Goal: Communication & Community: Answer question/provide support

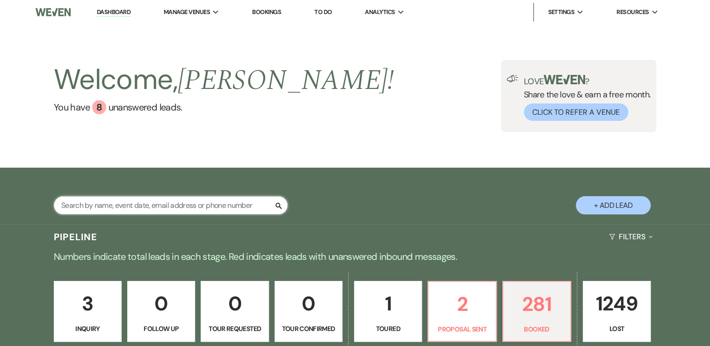
click at [124, 206] on input "text" at bounding box center [171, 205] width 234 height 18
type input "trin"
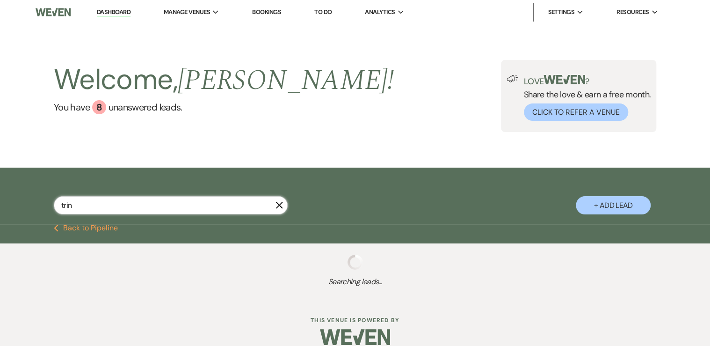
select select "8"
select select "6"
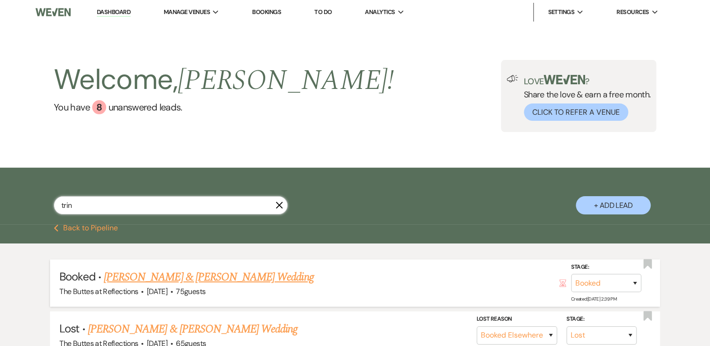
type input "trin"
click at [170, 278] on link "[PERSON_NAME] & [PERSON_NAME] Wedding" at bounding box center [209, 277] width 210 height 17
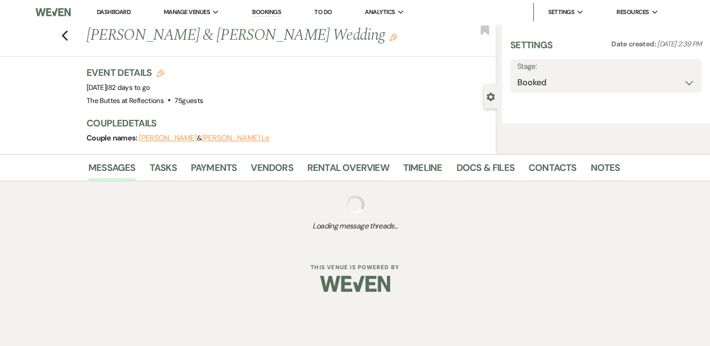
select select "5"
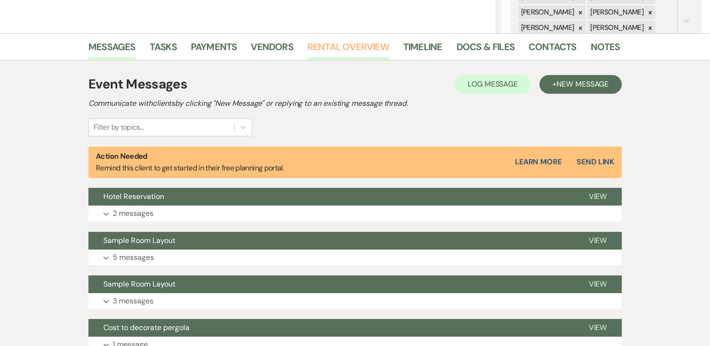
scroll to position [225, 0]
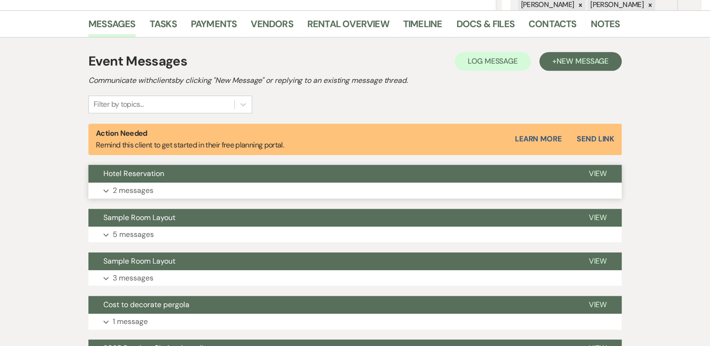
click at [162, 191] on button "Expand 2 messages" at bounding box center [354, 190] width 533 height 16
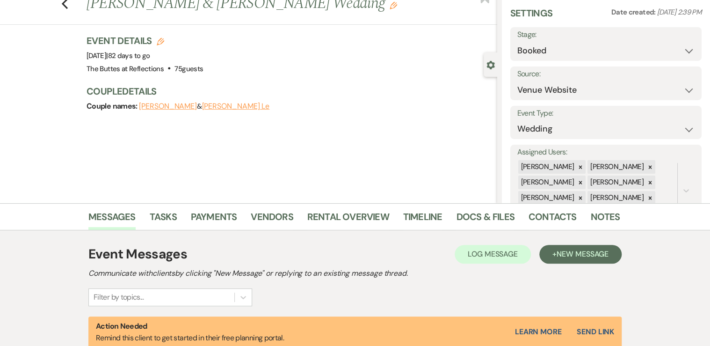
scroll to position [0, 0]
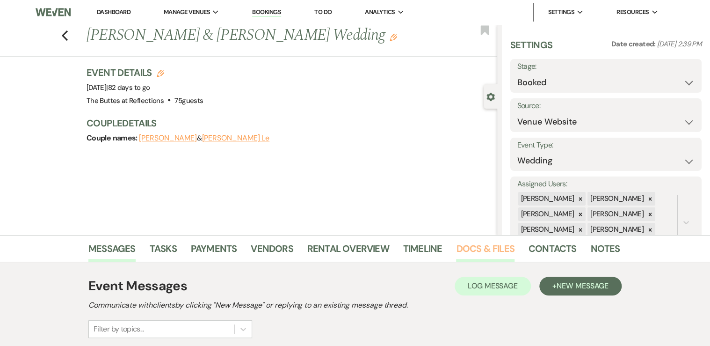
click at [483, 251] on link "Docs & Files" at bounding box center [485, 251] width 58 height 21
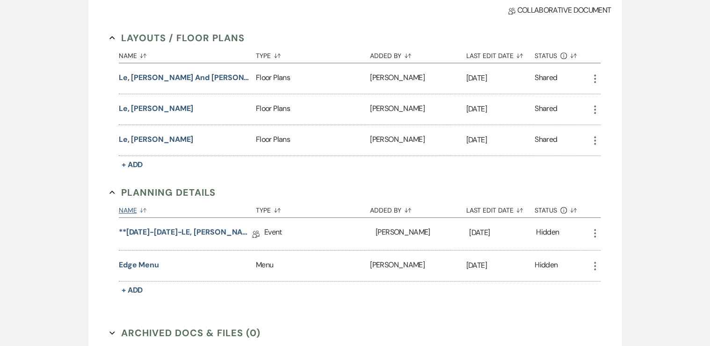
scroll to position [337, 0]
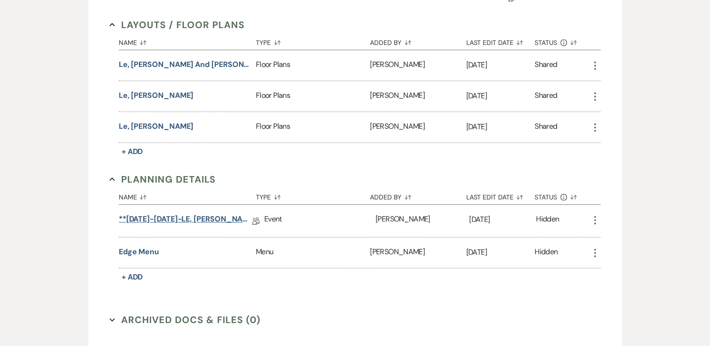
click at [180, 217] on link "**[DATE]-[DATE]-LE, [PERSON_NAME] & [PERSON_NAME] - Sunset Wedding Details" at bounding box center [185, 220] width 133 height 15
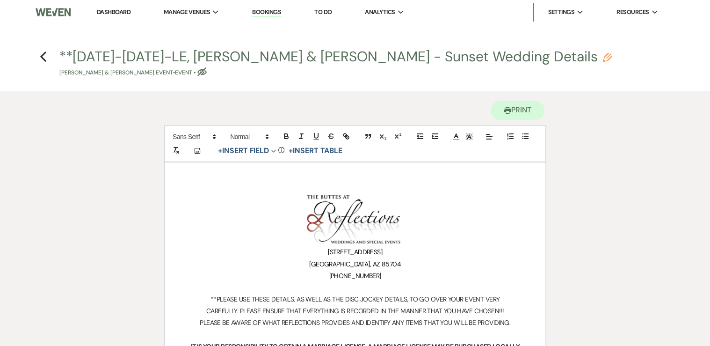
click at [119, 14] on link "Dashboard" at bounding box center [114, 12] width 34 height 8
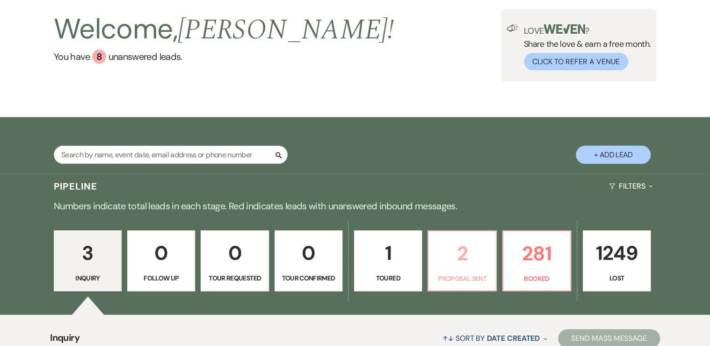
scroll to position [187, 0]
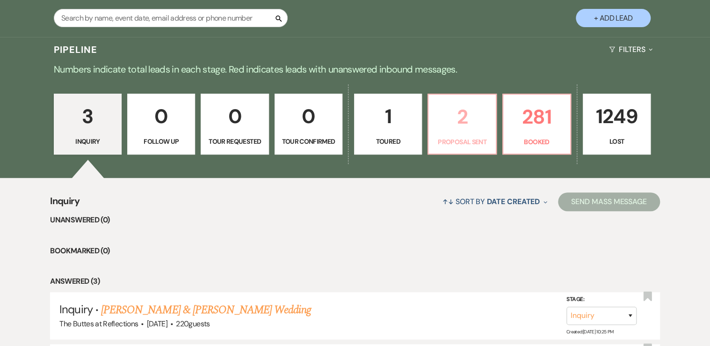
click at [463, 144] on p "Proposal Sent" at bounding box center [462, 142] width 56 height 10
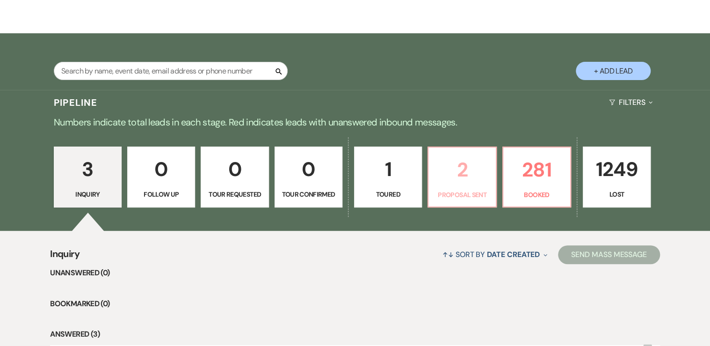
select select "6"
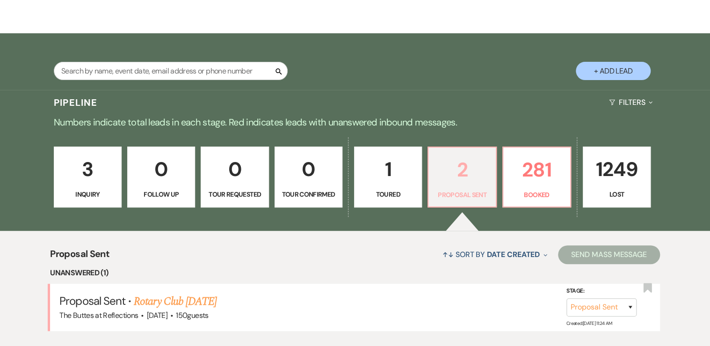
scroll to position [187, 0]
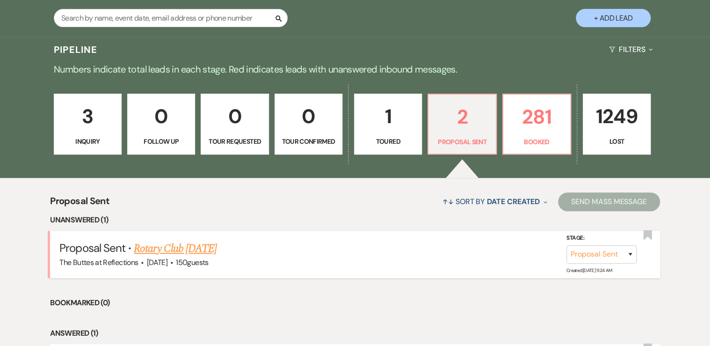
click at [204, 248] on link "Rotary Club [DATE]" at bounding box center [175, 248] width 83 height 17
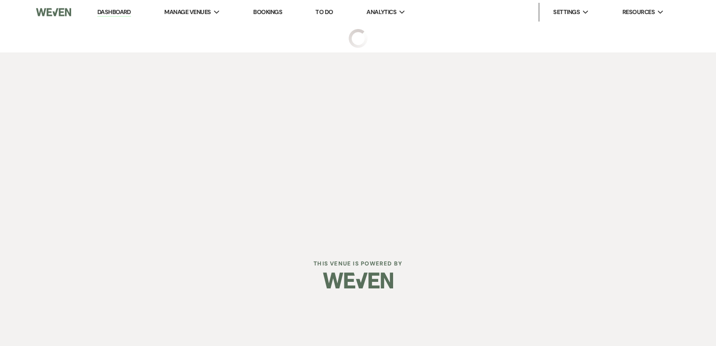
select select "6"
select select "20"
select select "7"
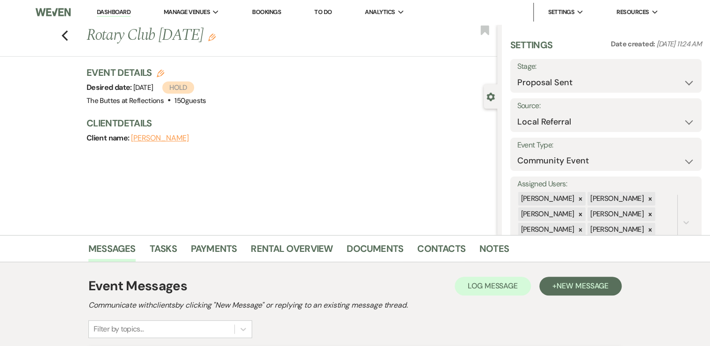
click at [111, 10] on link "Dashboard" at bounding box center [114, 12] width 34 height 9
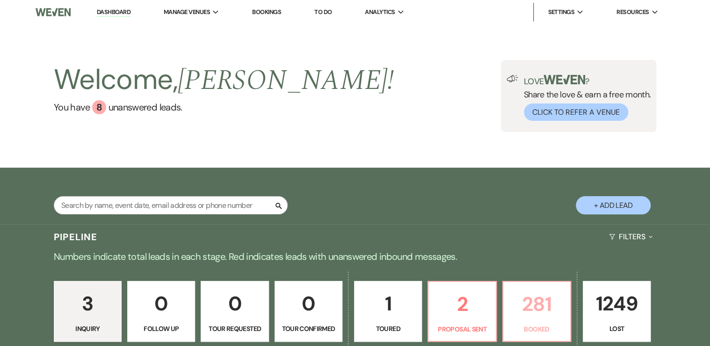
click at [529, 302] on p "281" at bounding box center [537, 303] width 56 height 31
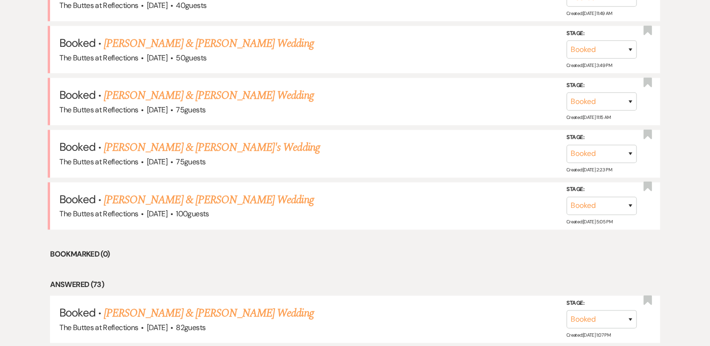
scroll to position [561, 0]
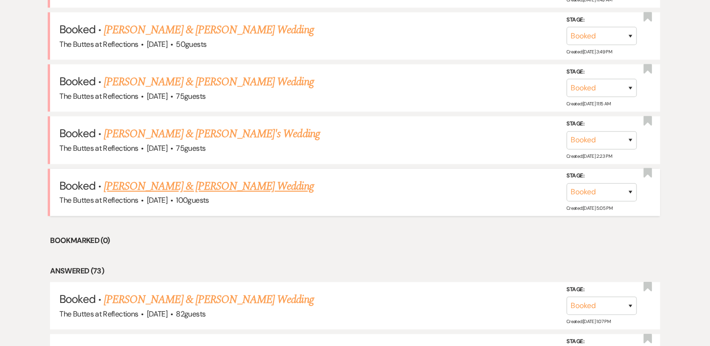
click at [189, 182] on link "[PERSON_NAME] & [PERSON_NAME] Wedding" at bounding box center [209, 186] width 210 height 17
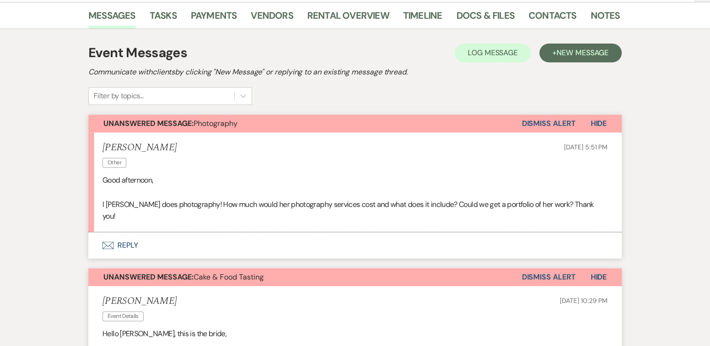
scroll to position [138, 0]
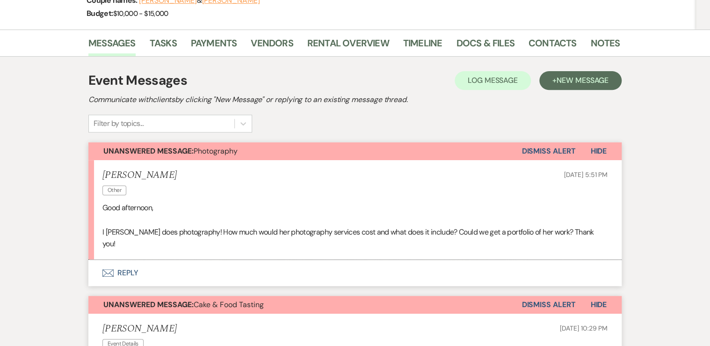
click at [128, 272] on button "Envelope Reply" at bounding box center [354, 273] width 533 height 26
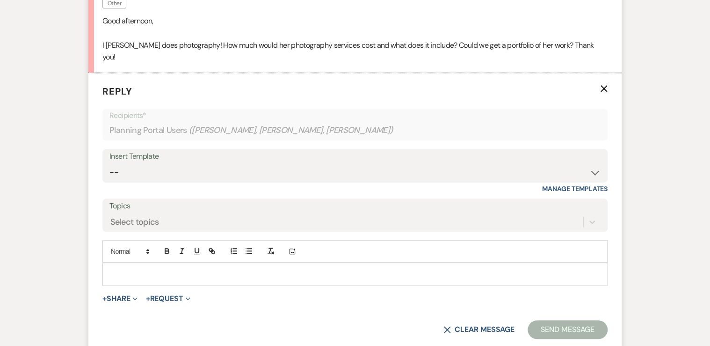
scroll to position [337, 0]
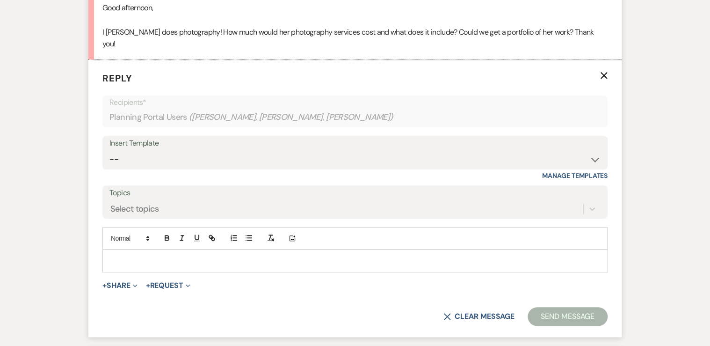
click at [142, 258] on p at bounding box center [355, 260] width 490 height 10
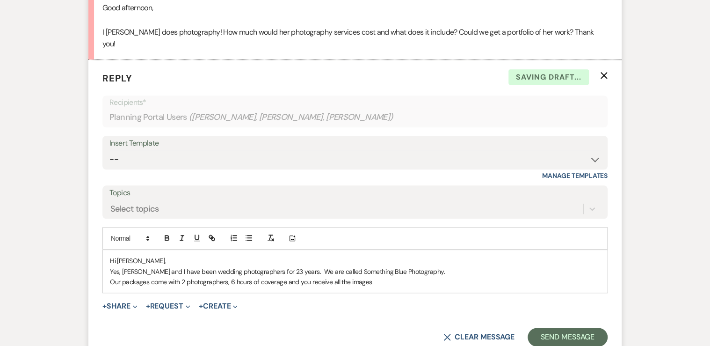
click at [349, 281] on p "Our packages come with 2 photographers, 6 hours of coverage and you receive all…" at bounding box center [355, 282] width 490 height 10
click at [395, 282] on p "Our packages come with 2 photographers, 6 hours of coverage and you receive all…" at bounding box center [355, 282] width 490 height 10
click at [563, 279] on p "Our packages come with 2 photographers, 6 hours of coverage and you receive all…" at bounding box center [355, 282] width 490 height 10
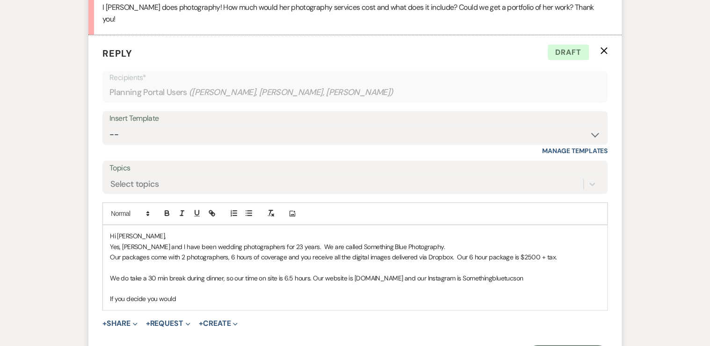
scroll to position [412, 0]
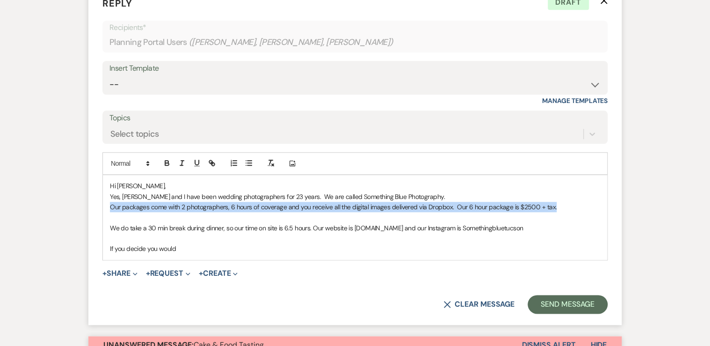
drag, startPoint x: 108, startPoint y: 205, endPoint x: 562, endPoint y: 202, distance: 453.9
click at [562, 202] on div "Hi [PERSON_NAME], Yes, [PERSON_NAME] and I have been wedding photographers for …" at bounding box center [355, 217] width 504 height 85
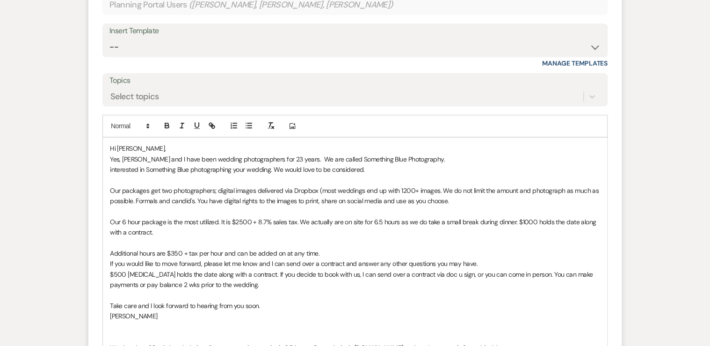
scroll to position [487, 0]
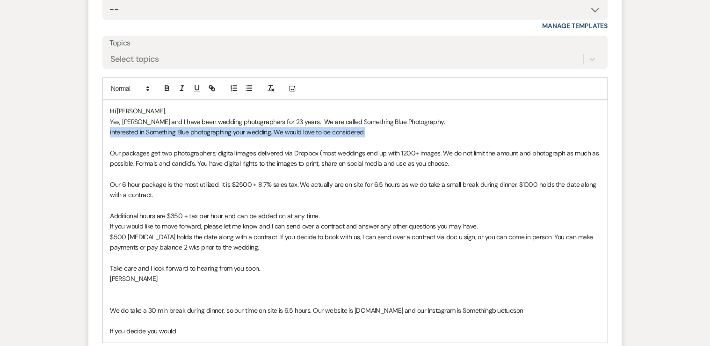
drag, startPoint x: 376, startPoint y: 131, endPoint x: 105, endPoint y: 132, distance: 271.4
click at [105, 132] on div "Hi [PERSON_NAME], Yes, [PERSON_NAME] and I have been wedding photographers for …" at bounding box center [355, 221] width 504 height 242
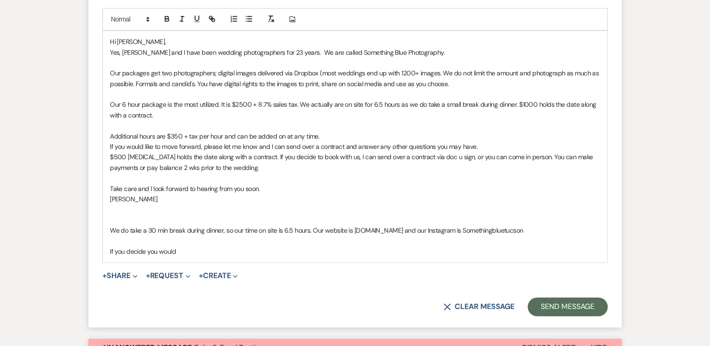
scroll to position [562, 0]
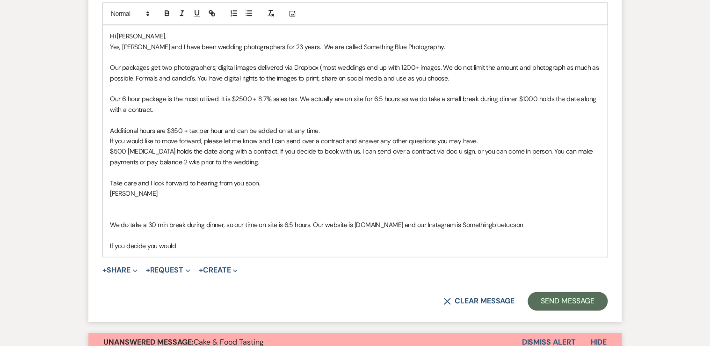
drag, startPoint x: 595, startPoint y: 225, endPoint x: 108, endPoint y: 221, distance: 487.1
click at [108, 221] on div "Hi [PERSON_NAME], Yes, [PERSON_NAME] and I have been wedding photographers for …" at bounding box center [355, 140] width 504 height 231
click at [158, 107] on p "Our 6 hour package is the most utilized. It is $2500 + 8.7% sales tax. We actua…" at bounding box center [355, 104] width 490 height 21
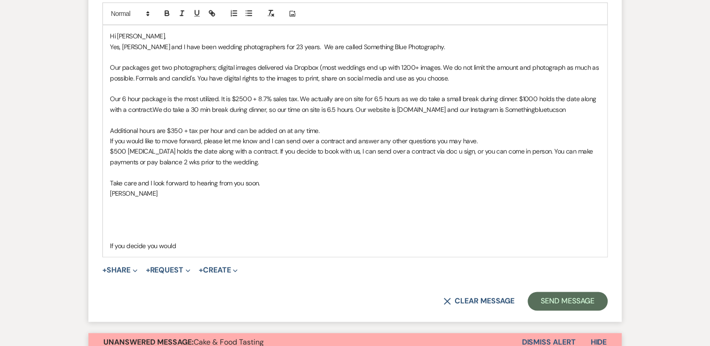
click at [356, 109] on p "Our 6 hour package is the most utilized. It is $2500 + 8.7% sales tax. We actua…" at bounding box center [355, 104] width 490 height 21
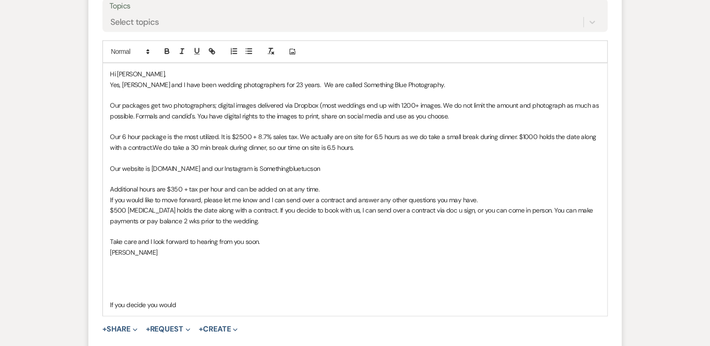
scroll to position [487, 0]
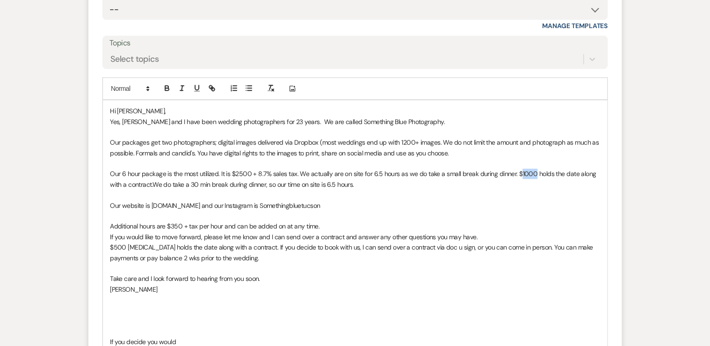
drag, startPoint x: 518, startPoint y: 174, endPoint x: 532, endPoint y: 174, distance: 13.1
click at [532, 174] on span "Our 6 hour package is the most utilized. It is $2500 + 8.7% sales tax. We actua…" at bounding box center [354, 178] width 488 height 19
drag, startPoint x: 155, startPoint y: 182, endPoint x: 384, endPoint y: 186, distance: 228.4
click at [384, 186] on p "Our 6 hour package is the most utilized. It is $2500 + 8.7% sales tax. We actua…" at bounding box center [355, 178] width 490 height 21
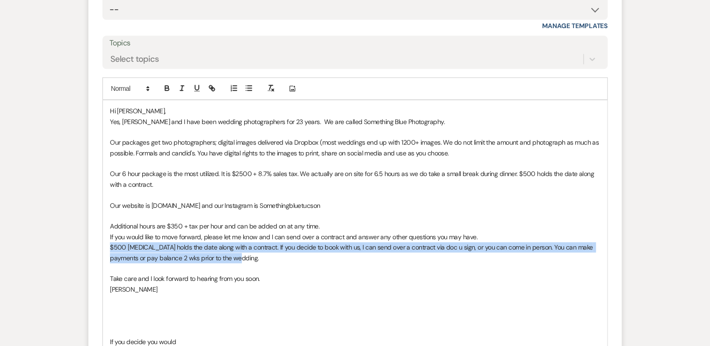
drag, startPoint x: 108, startPoint y: 248, endPoint x: 259, endPoint y: 253, distance: 151.2
click at [259, 253] on div "Hi [PERSON_NAME], Yes, [PERSON_NAME] and I have been wedding photographers for …" at bounding box center [355, 226] width 504 height 252
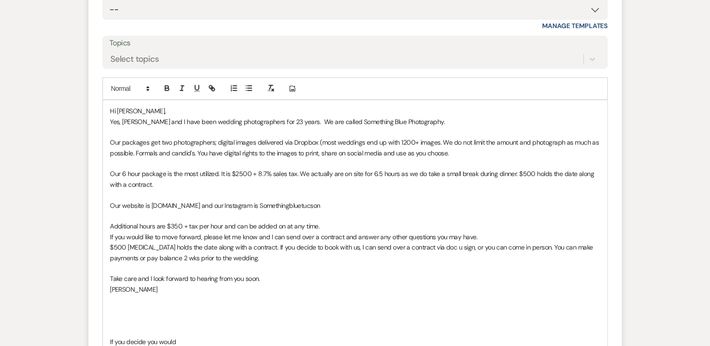
click at [262, 267] on p at bounding box center [355, 268] width 490 height 10
drag, startPoint x: 108, startPoint y: 245, endPoint x: 254, endPoint y: 247, distance: 146.5
click at [254, 247] on div "Hi [PERSON_NAME], Yes, [PERSON_NAME] and I have been wedding photographers for …" at bounding box center [355, 226] width 504 height 252
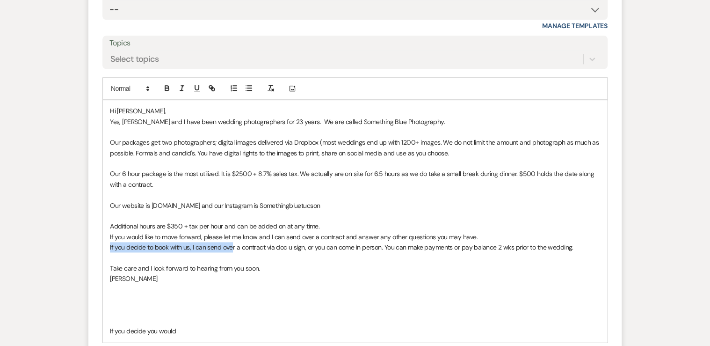
drag, startPoint x: 107, startPoint y: 245, endPoint x: 230, endPoint y: 248, distance: 123.1
click at [230, 248] on div "Hi [PERSON_NAME], Yes, [PERSON_NAME] and I have been wedding photographers for …" at bounding box center [355, 221] width 504 height 242
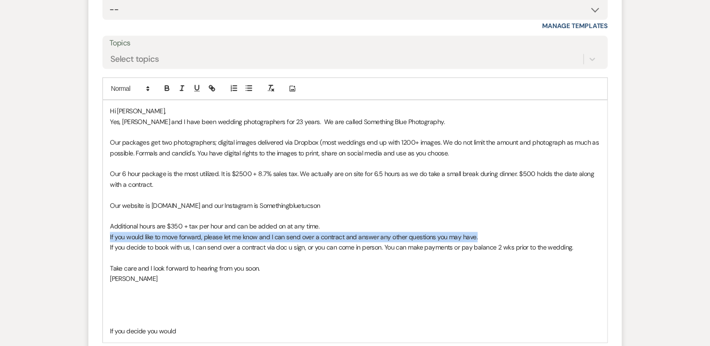
drag, startPoint x: 483, startPoint y: 236, endPoint x: 101, endPoint y: 232, distance: 381.8
click at [101, 232] on form "Reply X Draft Recipients* Planning Portal Users ( [PERSON_NAME], [PERSON_NAME],…" at bounding box center [354, 158] width 533 height 497
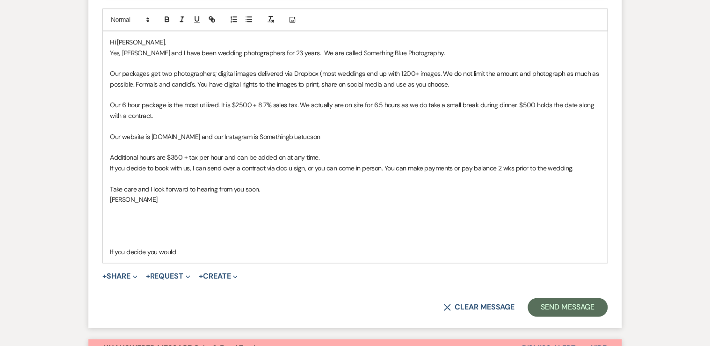
scroll to position [562, 0]
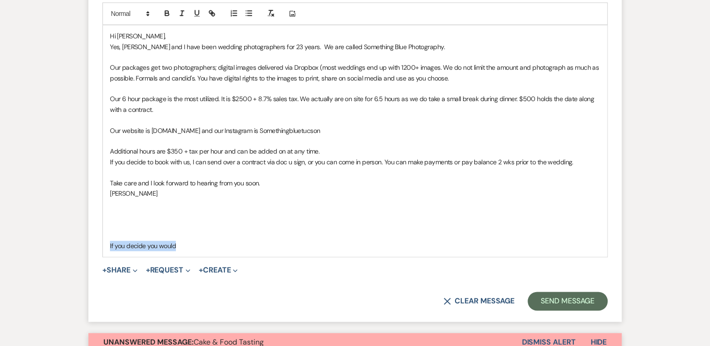
drag, startPoint x: 200, startPoint y: 248, endPoint x: 97, endPoint y: 246, distance: 103.0
click at [97, 246] on form "Reply X Draft Recipients* Planning Portal Users ( [PERSON_NAME], [PERSON_NAME],…" at bounding box center [354, 78] width 533 height 487
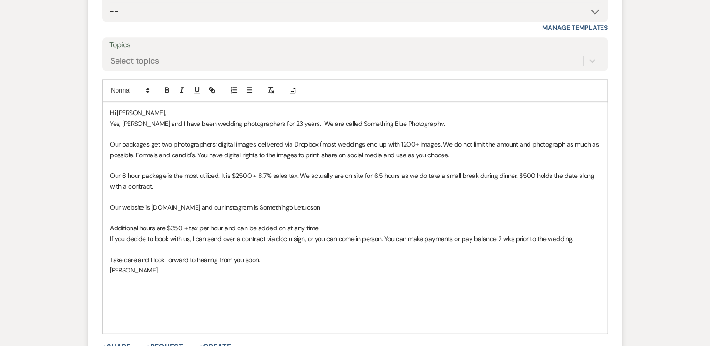
scroll to position [487, 0]
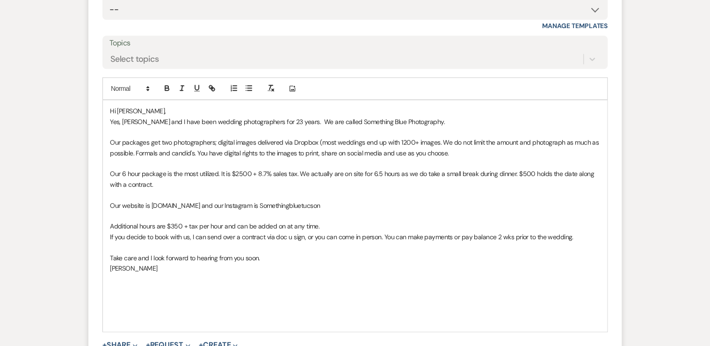
drag, startPoint x: 384, startPoint y: 204, endPoint x: 107, endPoint y: 202, distance: 277.0
click at [107, 202] on div "Hi [PERSON_NAME], Yes, [PERSON_NAME] and I have been wedding photographers for …" at bounding box center [355, 215] width 504 height 231
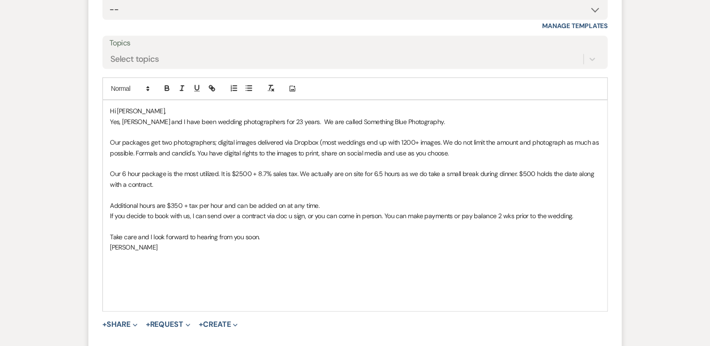
click at [422, 122] on p "Yes, [PERSON_NAME] and I have been wedding photographers for 23 years. We are c…" at bounding box center [355, 122] width 490 height 10
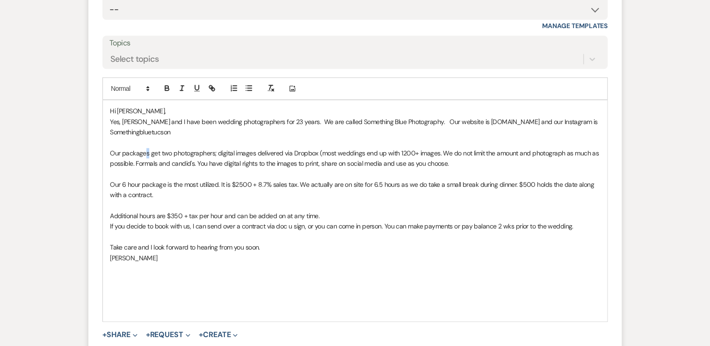
click at [145, 153] on span "Our packages get two photographers; digital images delivered via Dropbox (most …" at bounding box center [355, 158] width 491 height 19
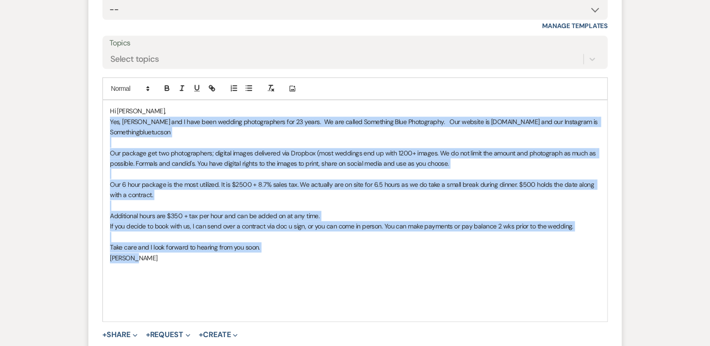
drag, startPoint x: 148, startPoint y: 257, endPoint x: 80, endPoint y: 125, distance: 148.6
copy div "Yes, [PERSON_NAME] and I have been wedding photographers for 23 years. We are c…"
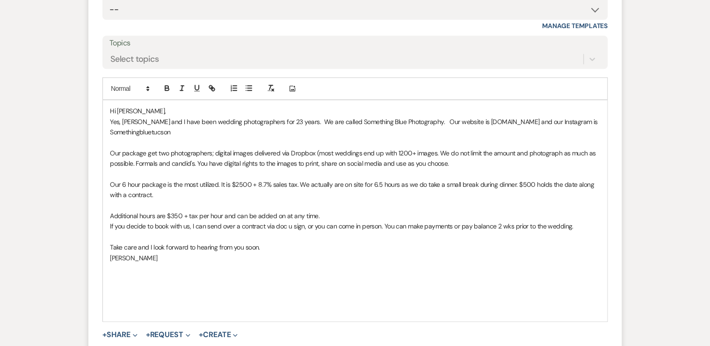
click at [273, 269] on p at bounding box center [355, 268] width 490 height 10
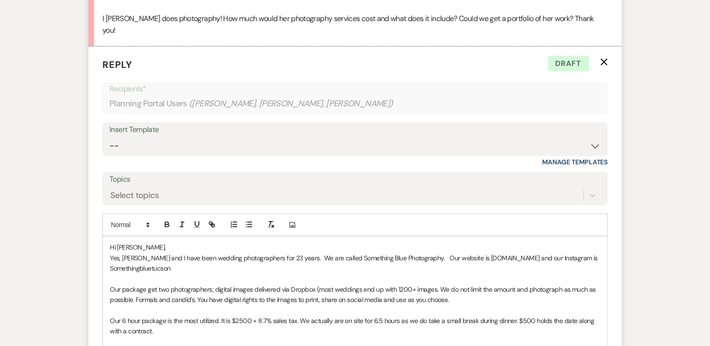
scroll to position [300, 0]
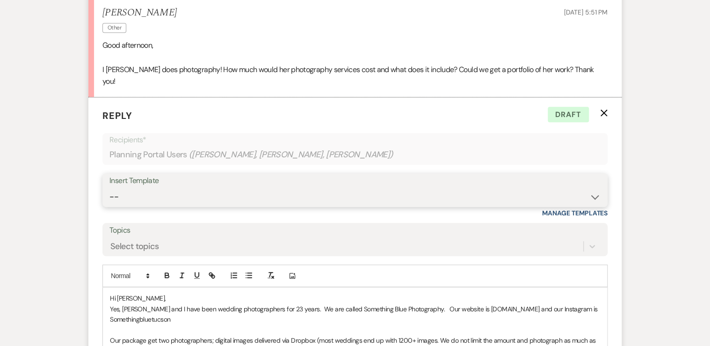
click at [129, 197] on select "-- Weven Planning Portal Introduction (Booked Events) Follow up - After Tour Re…" at bounding box center [354, 197] width 491 height 18
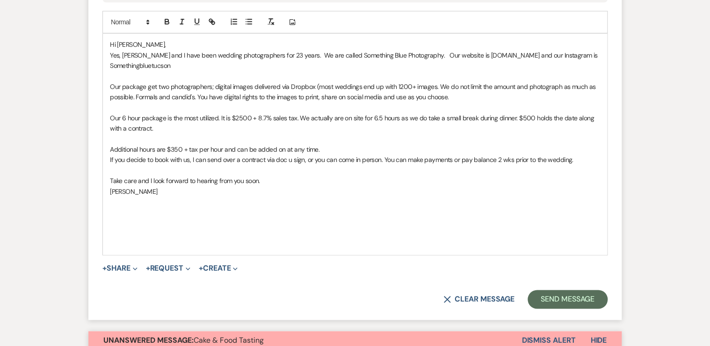
scroll to position [562, 0]
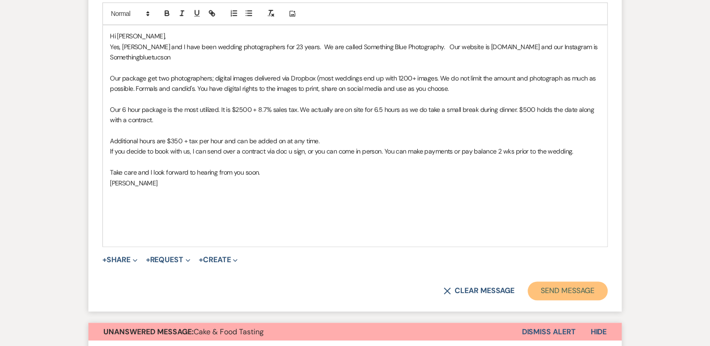
click at [568, 289] on button "Send Message" at bounding box center [568, 290] width 80 height 19
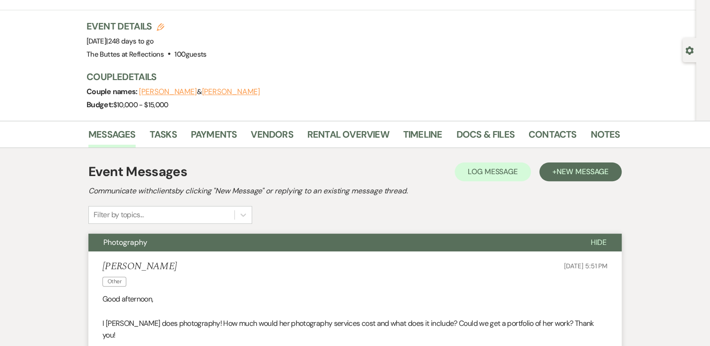
scroll to position [0, 0]
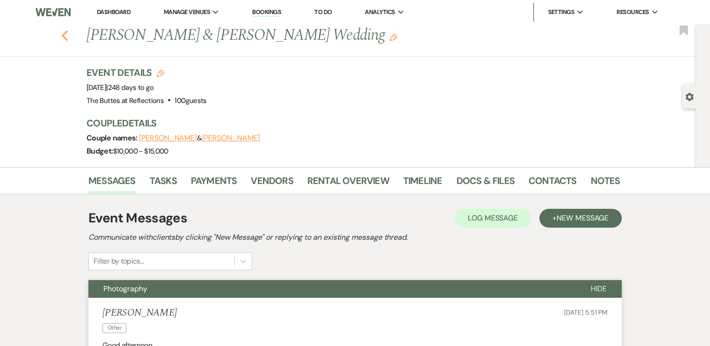
click at [66, 36] on use "button" at bounding box center [65, 35] width 6 height 10
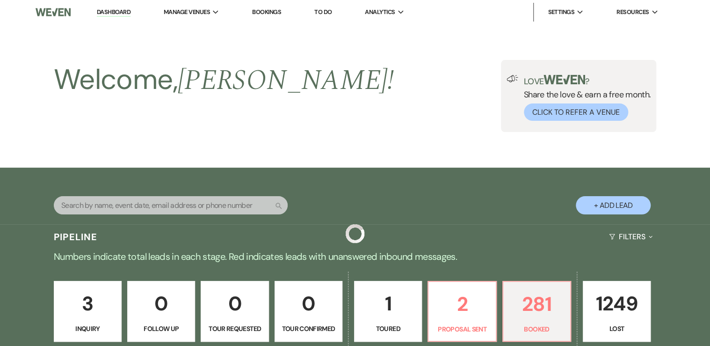
scroll to position [561, 0]
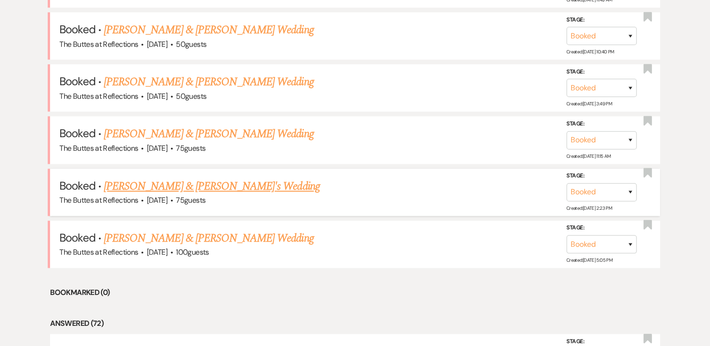
click at [175, 183] on link "[PERSON_NAME] & [PERSON_NAME]'s Wedding" at bounding box center [212, 186] width 216 height 17
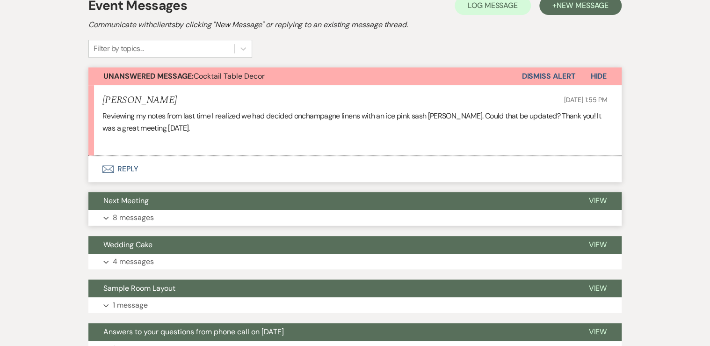
scroll to position [187, 0]
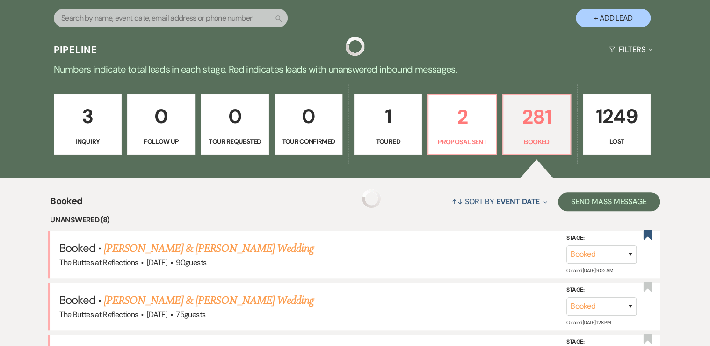
scroll to position [561, 0]
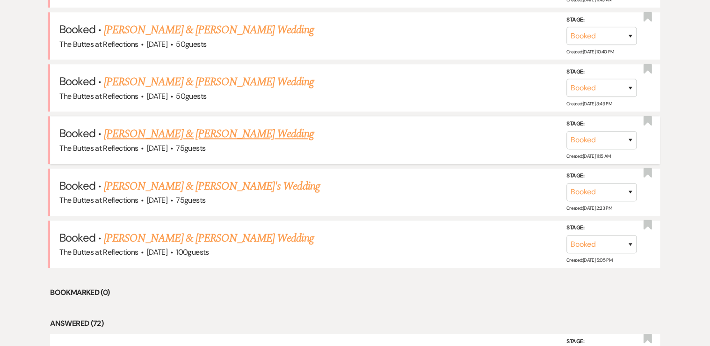
click at [138, 128] on link "[PERSON_NAME] & [PERSON_NAME] Wedding" at bounding box center [209, 133] width 210 height 17
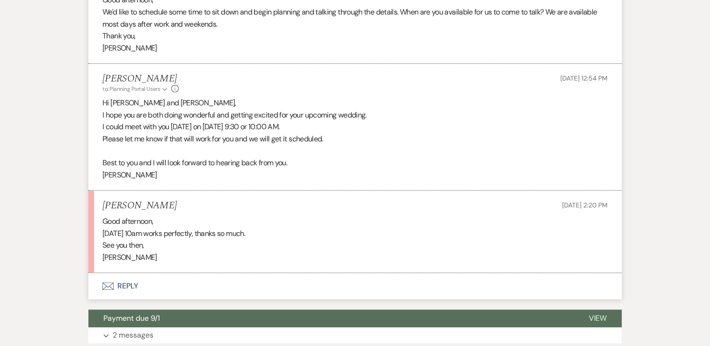
scroll to position [337, 0]
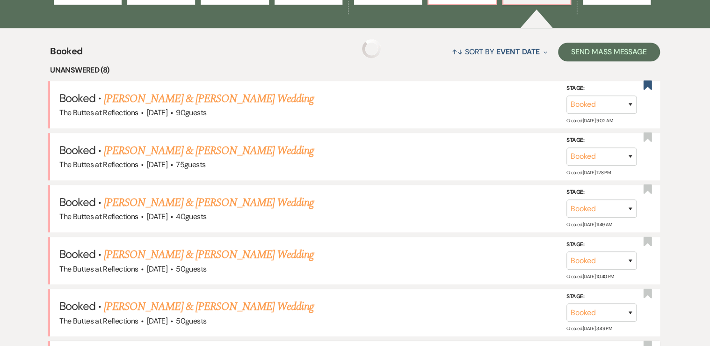
scroll to position [561, 0]
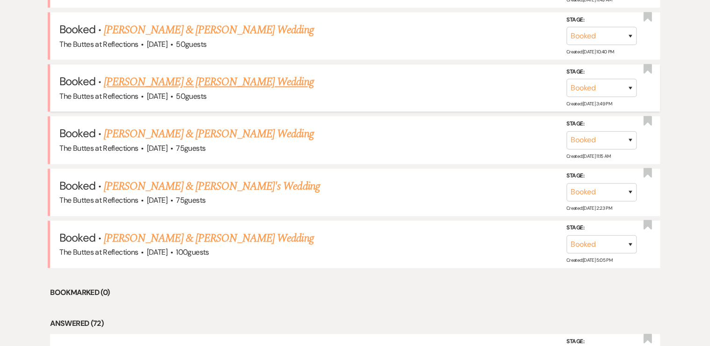
click at [139, 81] on link "[PERSON_NAME] & [PERSON_NAME] Wedding" at bounding box center [209, 81] width 210 height 17
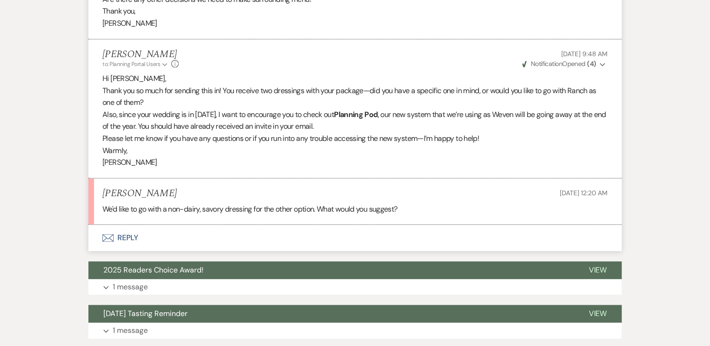
scroll to position [449, 0]
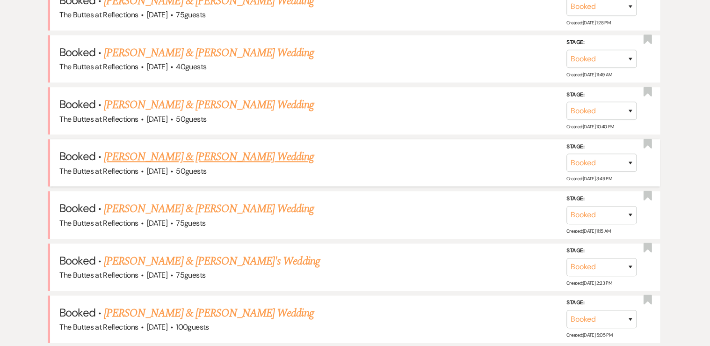
scroll to position [449, 0]
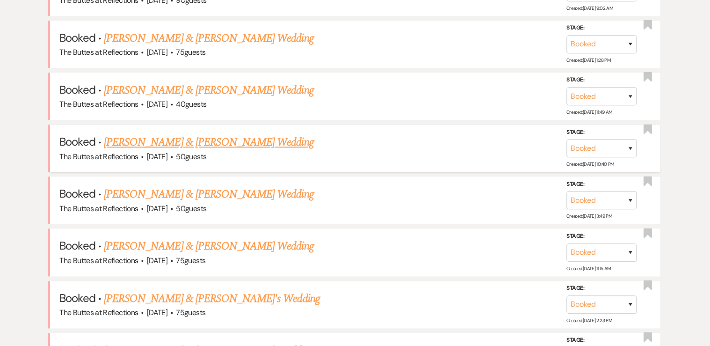
click at [128, 137] on link "[PERSON_NAME] & [PERSON_NAME] Wedding" at bounding box center [209, 142] width 210 height 17
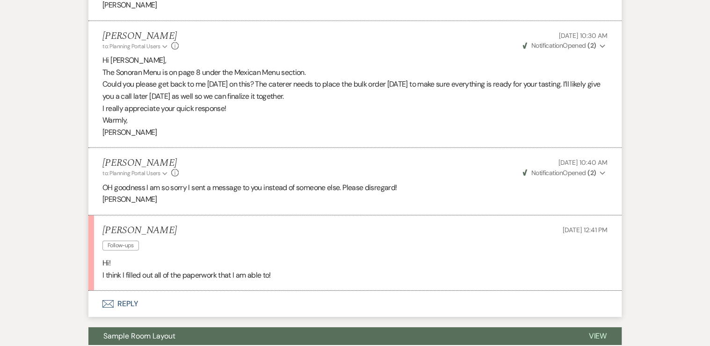
scroll to position [1348, 0]
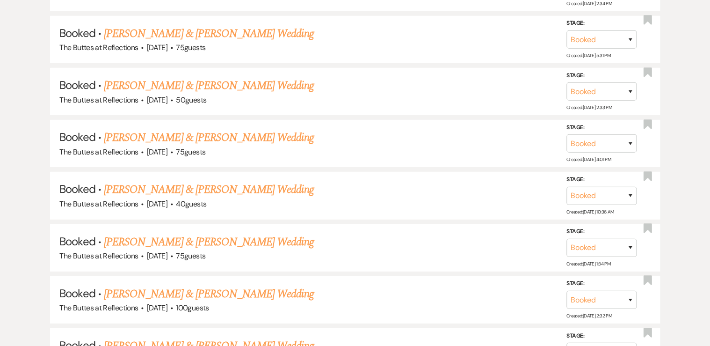
scroll to position [449, 0]
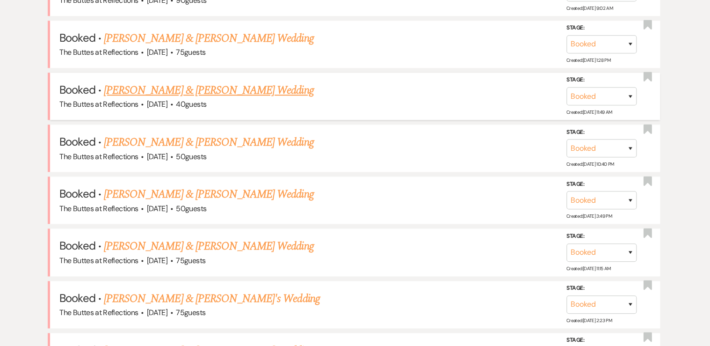
click at [173, 88] on link "[PERSON_NAME] & [PERSON_NAME] Wedding" at bounding box center [209, 90] width 210 height 17
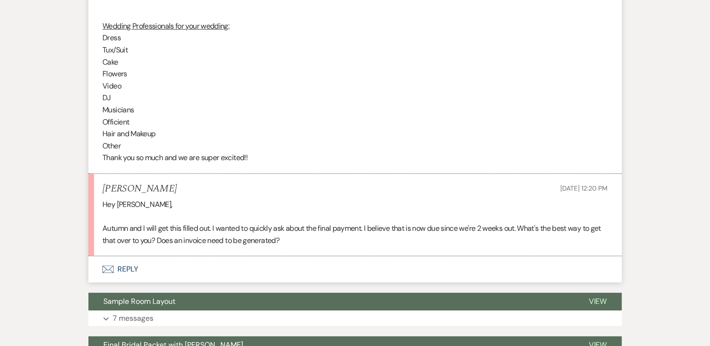
scroll to position [1947, 0]
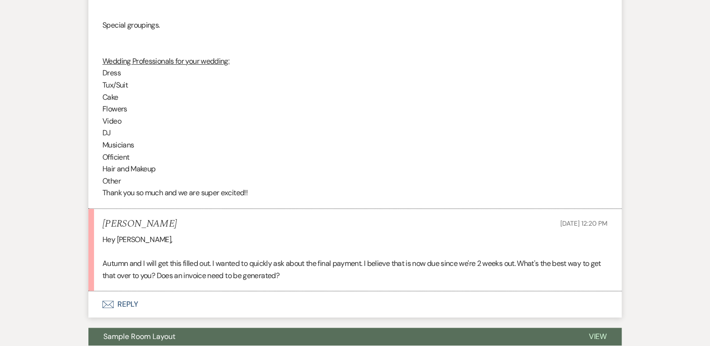
click at [124, 291] on button "Envelope Reply" at bounding box center [354, 304] width 533 height 26
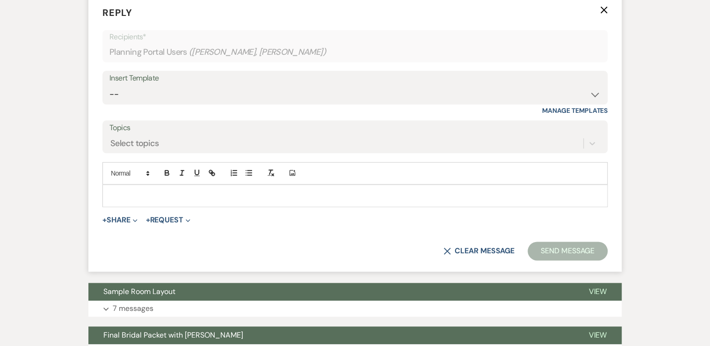
scroll to position [2231, 0]
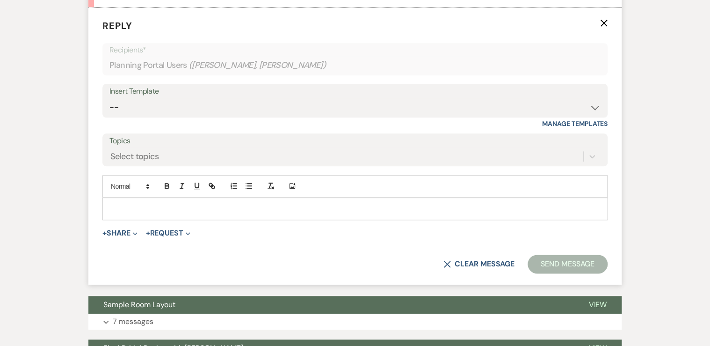
click at [138, 204] on p at bounding box center [355, 209] width 490 height 10
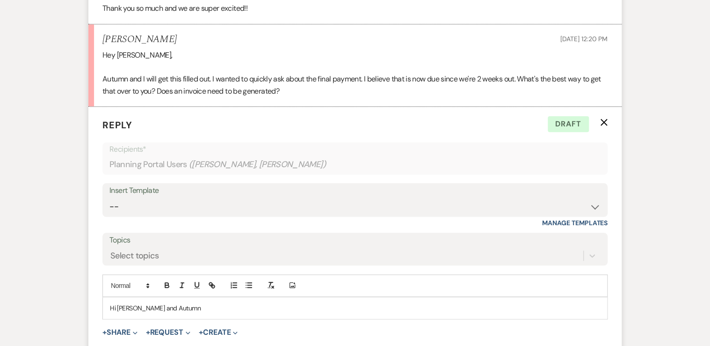
scroll to position [2194, 0]
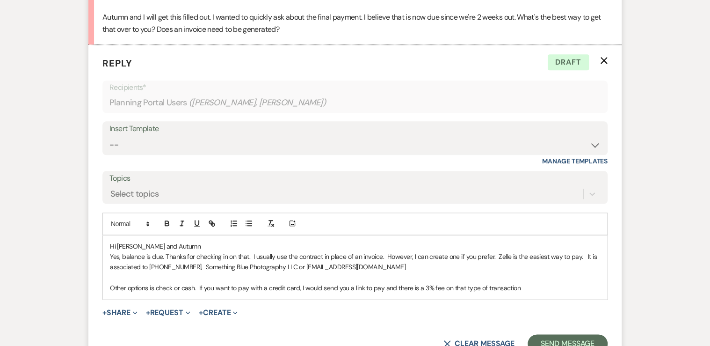
click at [421, 253] on p "Yes, balance is due. Thanks for checking in on that. I usually use the contract…" at bounding box center [355, 261] width 490 height 21
click at [194, 283] on p "Other options is check or cash. If you want to pay with a credit card, I would …" at bounding box center [355, 288] width 490 height 10
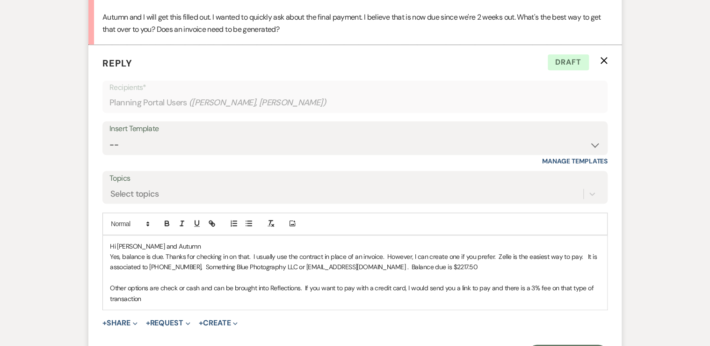
click at [303, 283] on p "Other options are check or cash and can be brought into Reflections. If you wan…" at bounding box center [355, 293] width 490 height 21
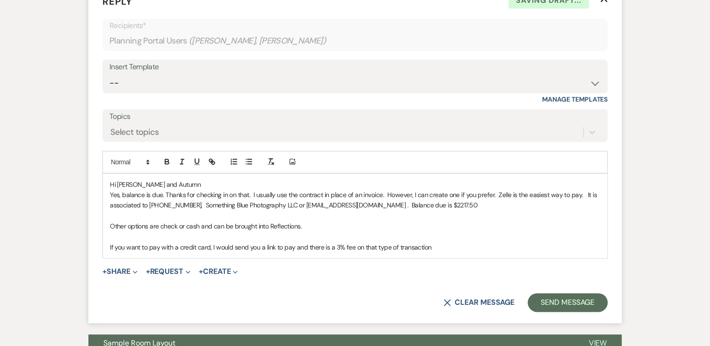
scroll to position [2268, 0]
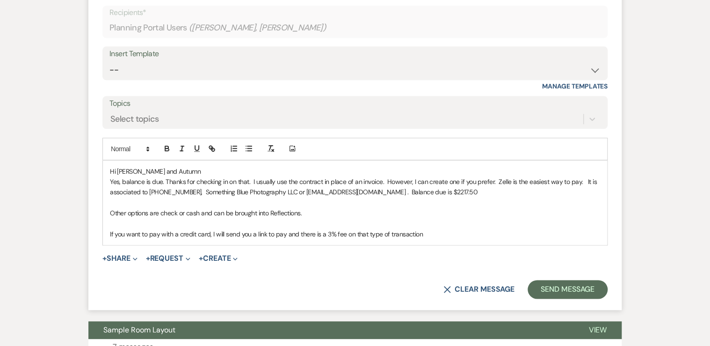
click at [426, 229] on p "If you want to pay with a credit card, I will send you a link to pay and there …" at bounding box center [355, 234] width 490 height 10
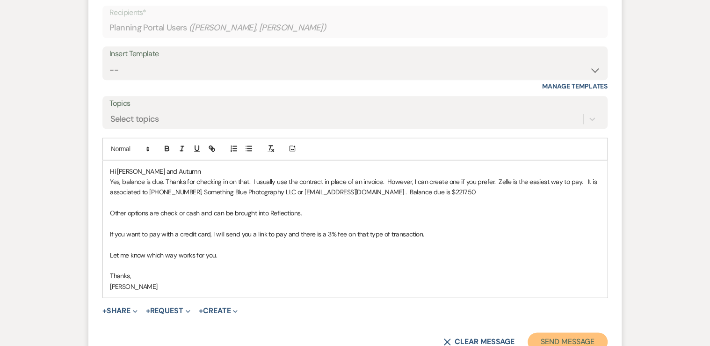
click at [569, 332] on button "Send Message" at bounding box center [568, 341] width 80 height 19
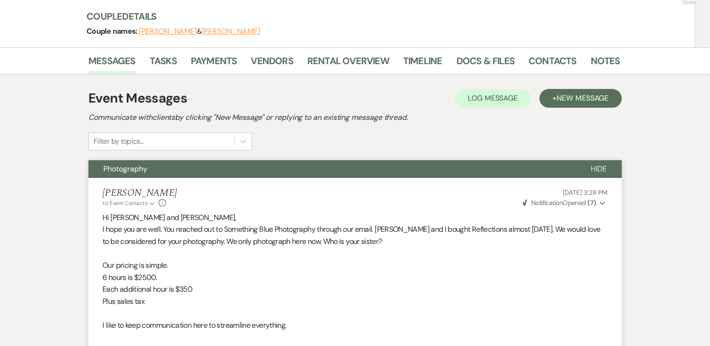
scroll to position [22, 0]
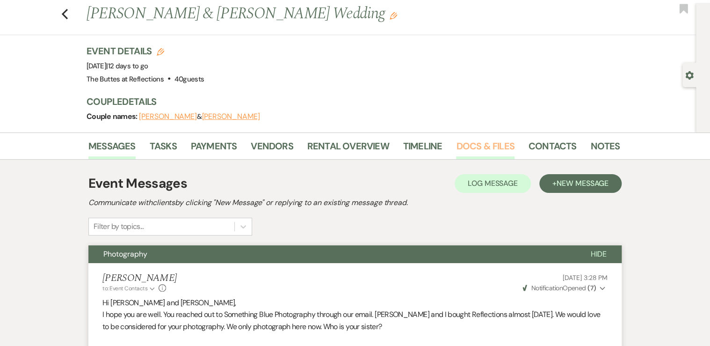
click at [492, 146] on link "Docs & Files" at bounding box center [485, 149] width 58 height 21
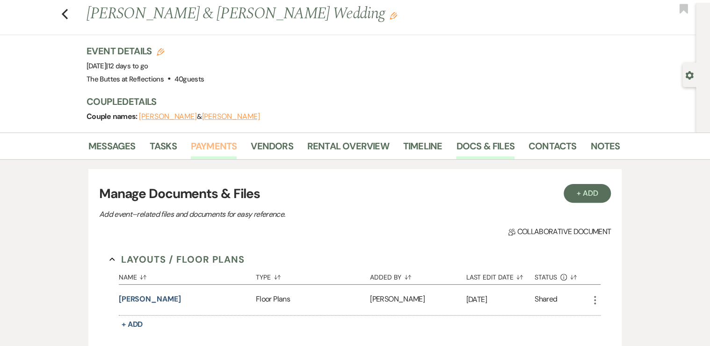
click at [202, 147] on link "Payments" at bounding box center [214, 149] width 46 height 21
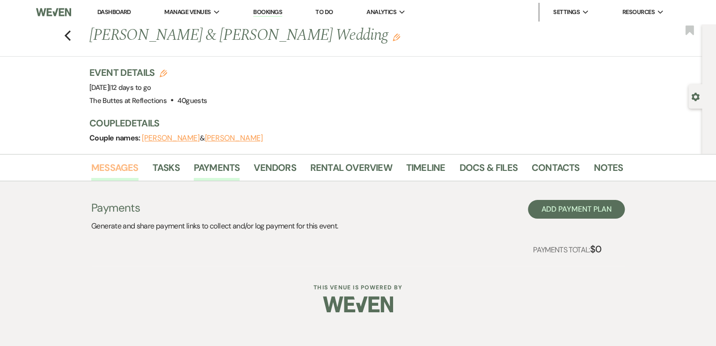
click at [116, 166] on link "Messages" at bounding box center [114, 170] width 47 height 21
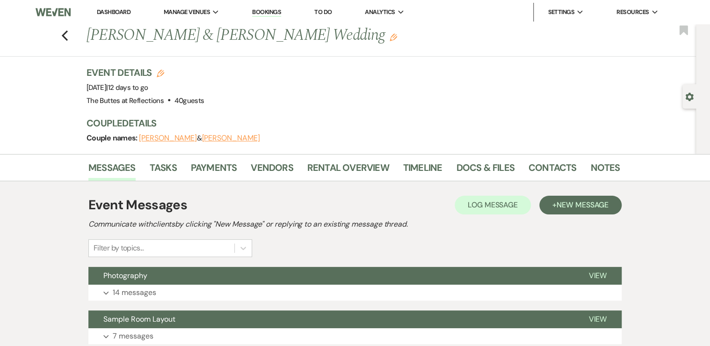
click at [107, 13] on link "Dashboard" at bounding box center [114, 12] width 34 height 8
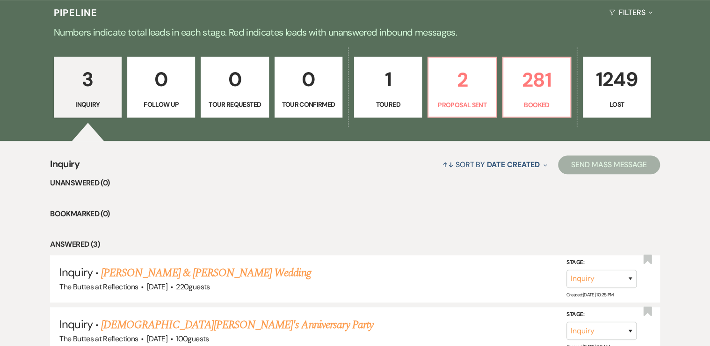
scroll to position [225, 0]
click at [541, 92] on p "281" at bounding box center [537, 79] width 56 height 31
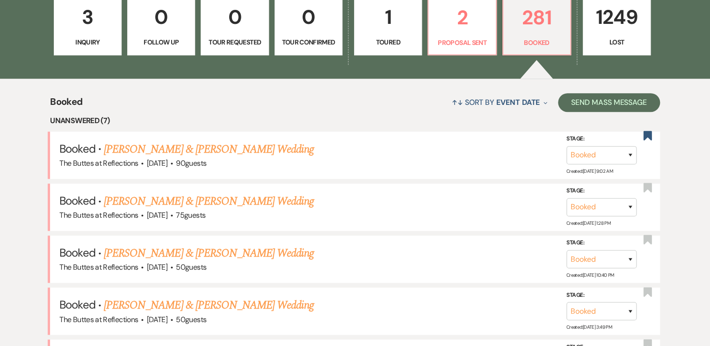
scroll to position [299, 0]
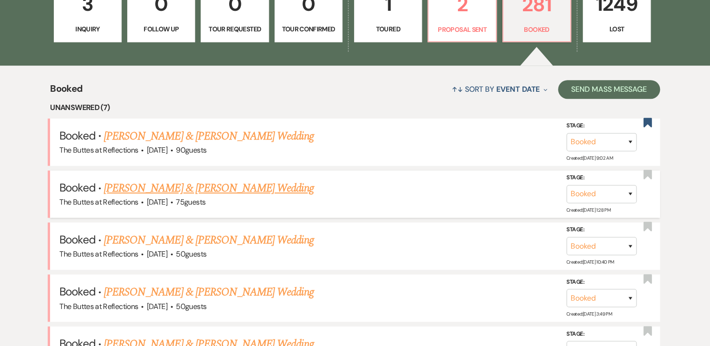
click at [226, 187] on link "[PERSON_NAME] & [PERSON_NAME] Wedding" at bounding box center [209, 188] width 210 height 17
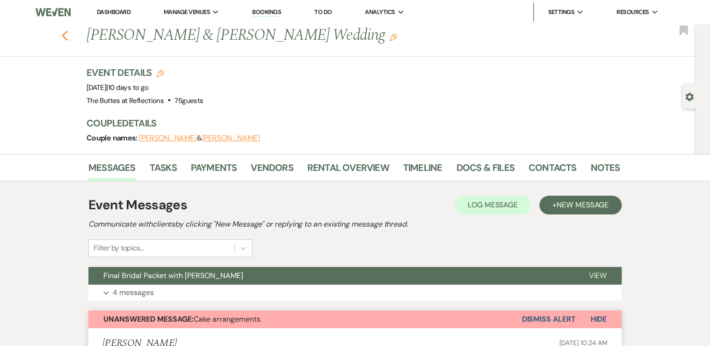
click at [66, 36] on use "button" at bounding box center [65, 35] width 6 height 10
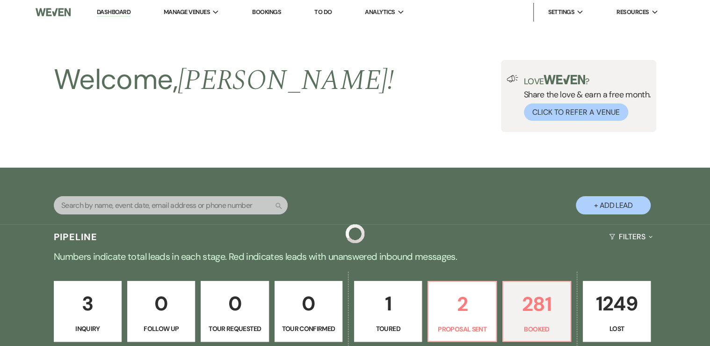
scroll to position [299, 0]
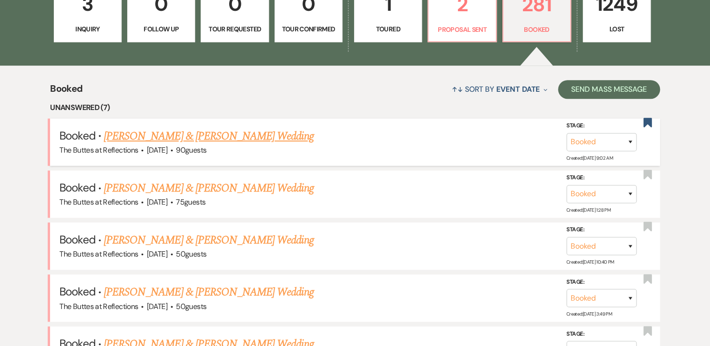
click at [180, 135] on link "[PERSON_NAME] & [PERSON_NAME] Wedding" at bounding box center [209, 136] width 210 height 17
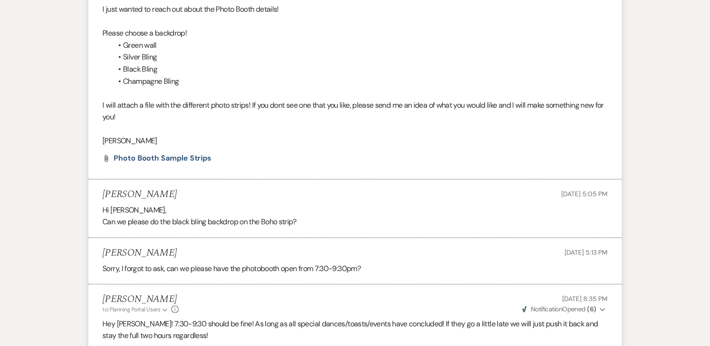
scroll to position [374, 0]
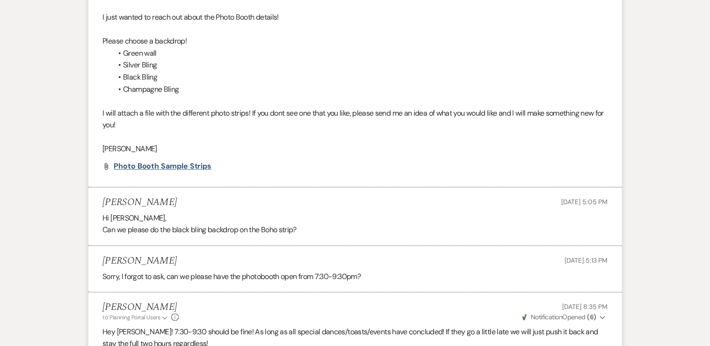
click at [175, 163] on span "Photo Booth Sample Strips" at bounding box center [163, 166] width 98 height 10
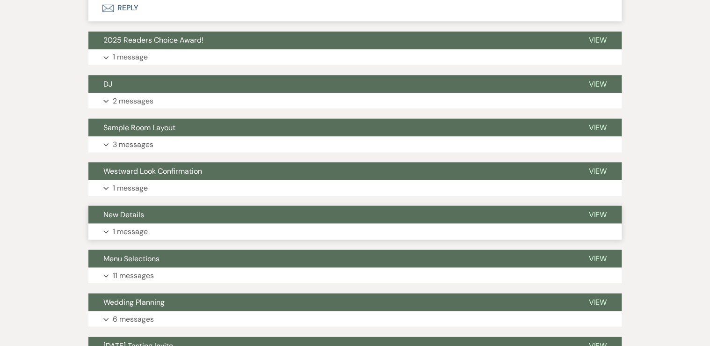
scroll to position [636, 0]
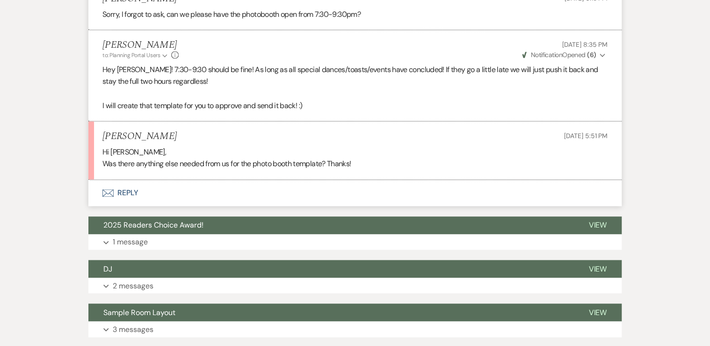
click at [131, 193] on button "Envelope Reply" at bounding box center [354, 193] width 533 height 26
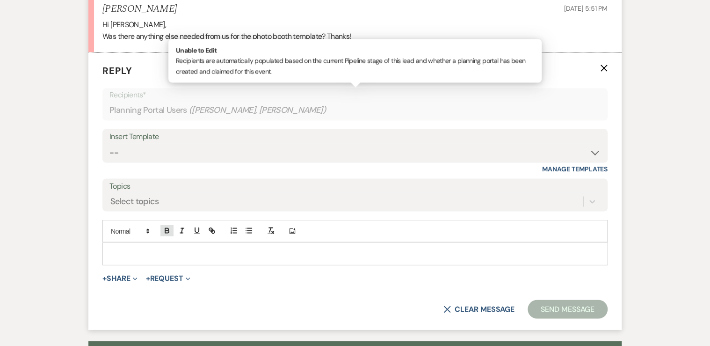
scroll to position [780, 0]
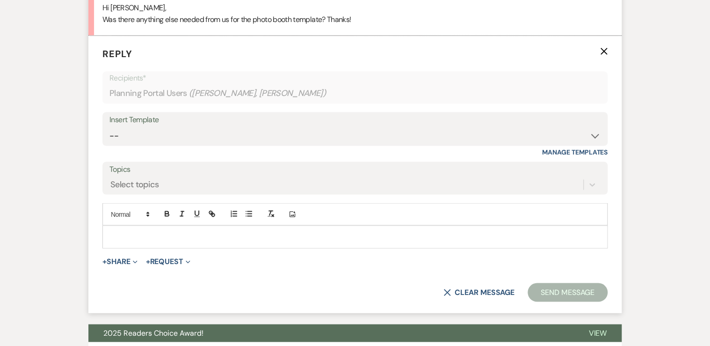
click at [129, 233] on p at bounding box center [355, 236] width 490 height 10
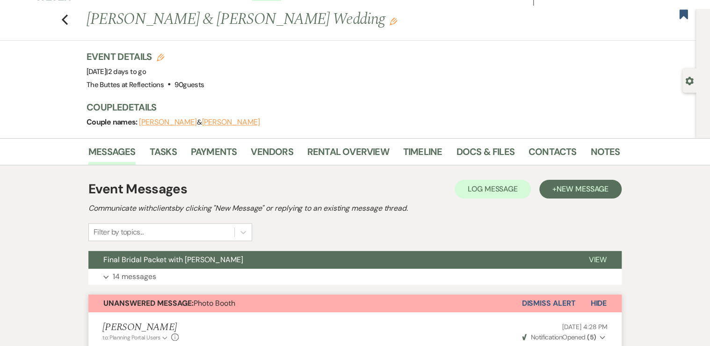
scroll to position [0, 0]
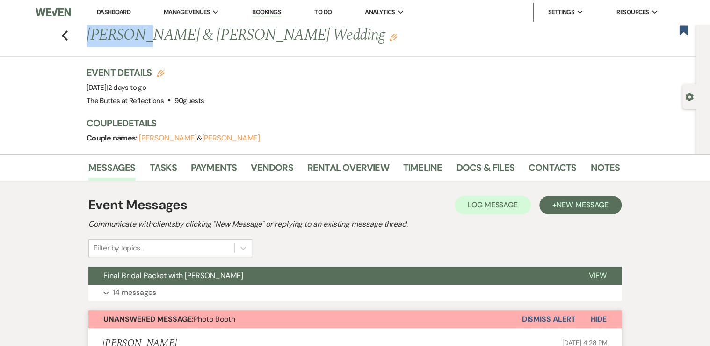
drag, startPoint x: 90, startPoint y: 33, endPoint x: 135, endPoint y: 36, distance: 45.0
click at [135, 36] on h1 "[PERSON_NAME] & [PERSON_NAME] Wedding Edit" at bounding box center [296, 35] width 419 height 22
copy h1 "[PERSON_NAME]"
drag, startPoint x: 187, startPoint y: 35, endPoint x: 214, endPoint y: 34, distance: 27.2
click at [214, 34] on h1 "[PERSON_NAME] & [PERSON_NAME] Wedding Edit" at bounding box center [296, 35] width 419 height 22
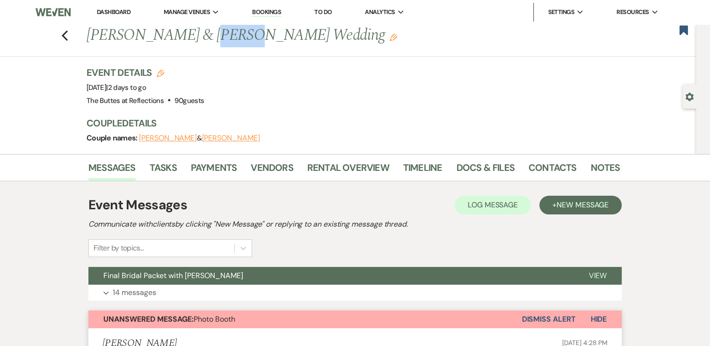
copy h1 "[PERSON_NAME]"
drag, startPoint x: 110, startPoint y: 87, endPoint x: 178, endPoint y: 88, distance: 67.4
click at [146, 88] on span "Event Date: [DATE] | 2 days to go" at bounding box center [116, 87] width 59 height 9
copy span "[DATE]"
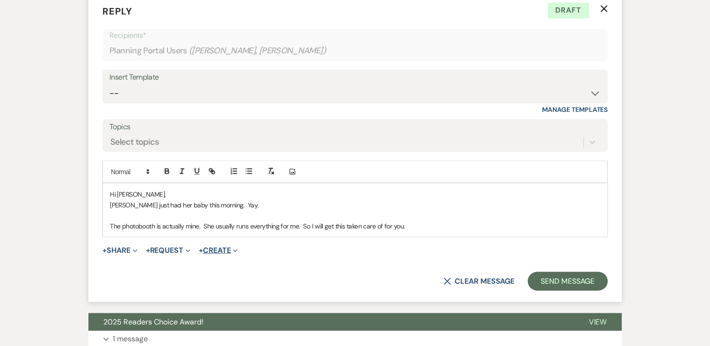
scroll to position [824, 0]
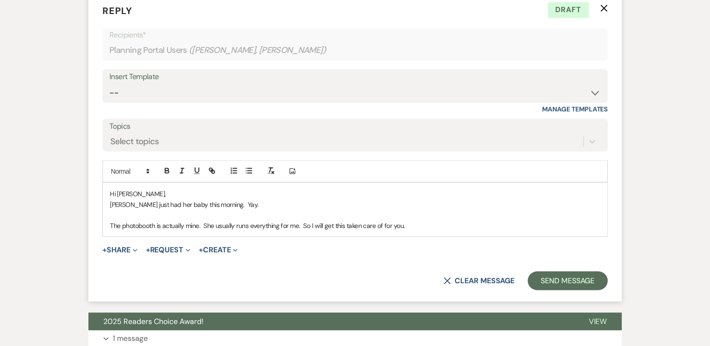
click at [422, 222] on p "The photobooth is actually mine. She usually runs everything for me. So I will …" at bounding box center [355, 225] width 490 height 10
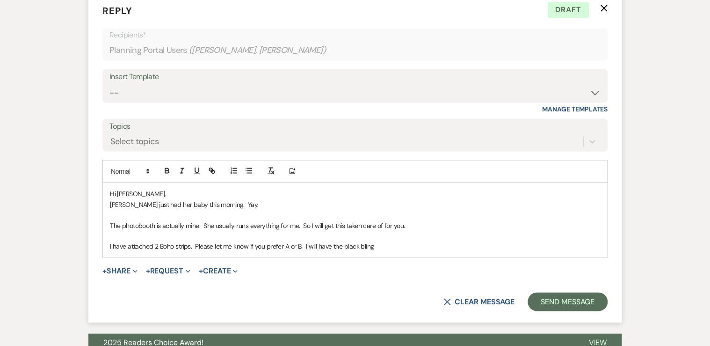
click at [235, 204] on p "[PERSON_NAME] just had her baby this morning. Yay." at bounding box center [355, 204] width 490 height 10
click at [120, 268] on button "+ Share Expand" at bounding box center [119, 270] width 35 height 7
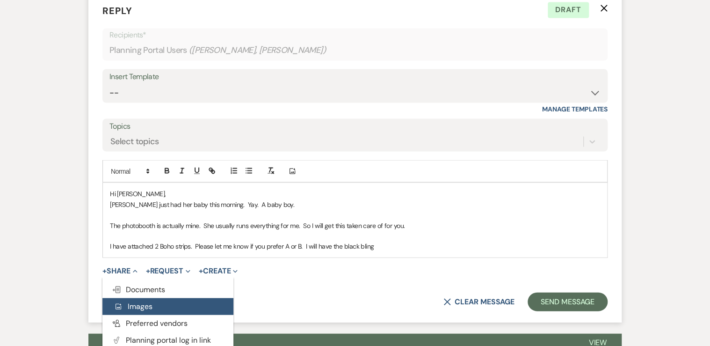
click at [135, 305] on span "Add Photo Images" at bounding box center [133, 306] width 39 height 10
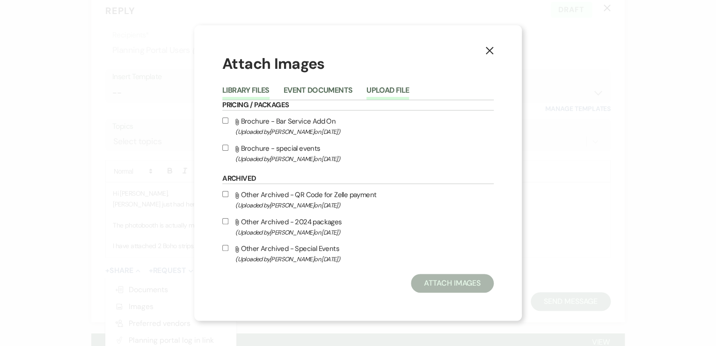
click at [391, 89] on button "Upload File" at bounding box center [387, 93] width 43 height 13
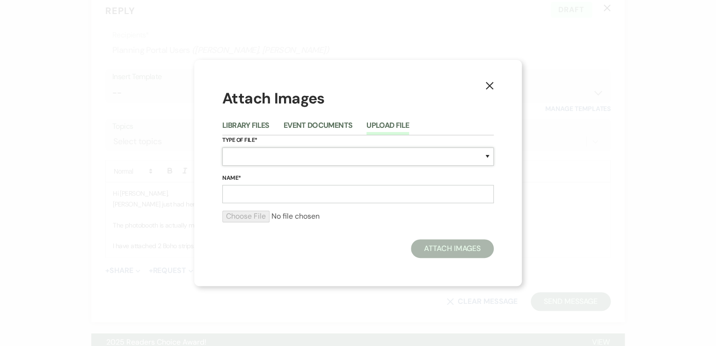
click at [243, 155] on select "Special Event Insurance Vendor Certificate of Insurance Contracts / Rental Agre…" at bounding box center [357, 156] width 271 height 18
select select "0"
click at [222, 147] on select "Special Event Insurance Vendor Certificate of Insurance Contracts / Rental Agre…" at bounding box center [357, 156] width 271 height 18
click at [246, 191] on input "Name*" at bounding box center [357, 194] width 271 height 18
type input "Photobooth Strip"
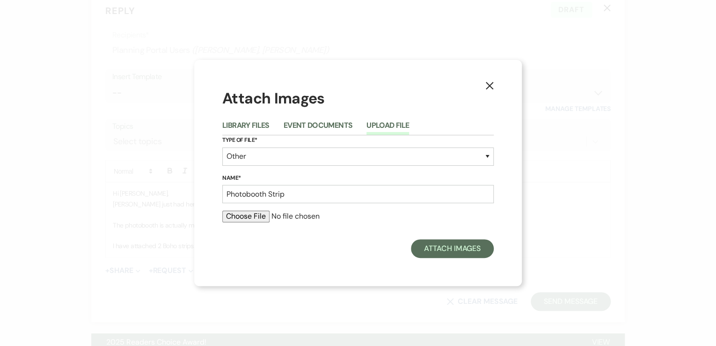
click at [257, 220] on input "file" at bounding box center [357, 216] width 271 height 11
type input "C:\fakepath\[PERSON_NAME]jpg"
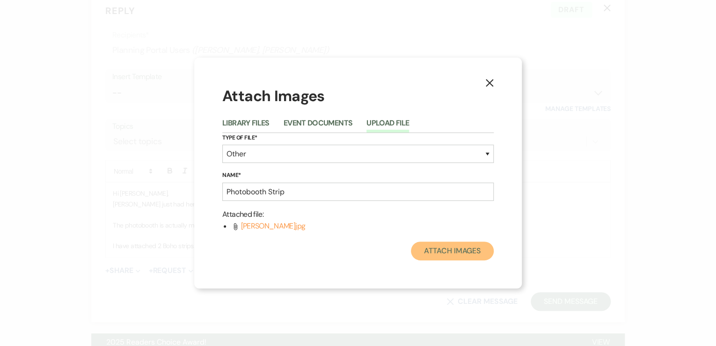
click at [444, 253] on button "Attach Images" at bounding box center [452, 250] width 83 height 19
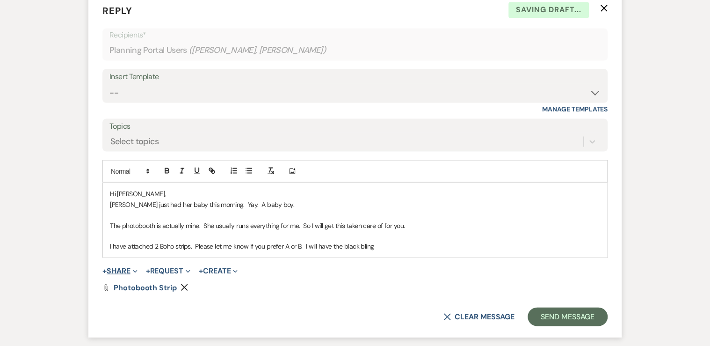
click at [122, 268] on button "+ Share Expand" at bounding box center [119, 270] width 35 height 7
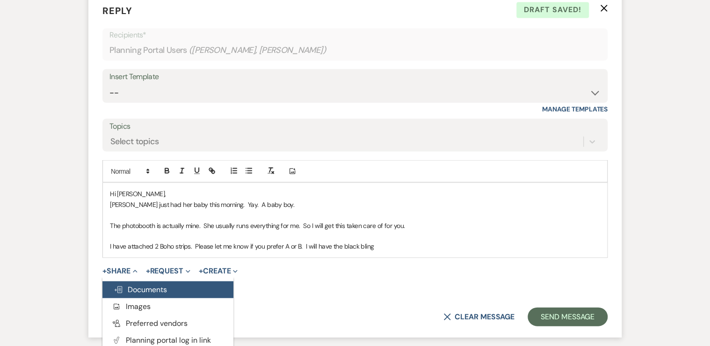
click at [133, 290] on span "Doc Upload Documents" at bounding box center [140, 289] width 53 height 10
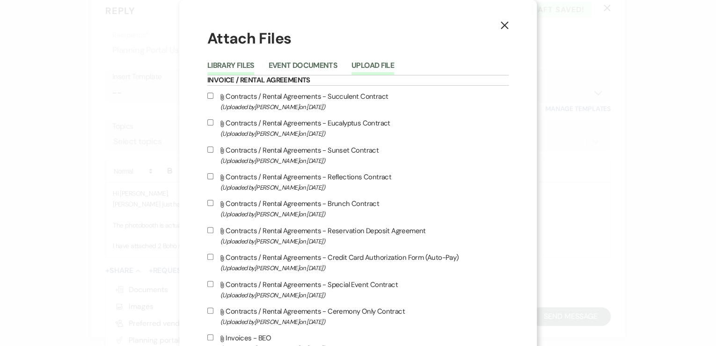
click at [367, 69] on button "Upload File" at bounding box center [372, 68] width 43 height 13
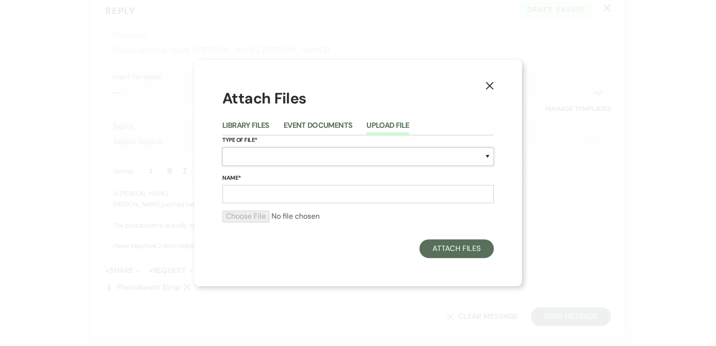
click at [238, 157] on select "Special Event Insurance Vendor Certificate of Insurance Contracts / Rental Agre…" at bounding box center [357, 156] width 271 height 18
select select "0"
click at [222, 147] on select "Special Event Insurance Vendor Certificate of Insurance Contracts / Rental Agre…" at bounding box center [357, 156] width 271 height 18
click at [238, 193] on input "Name*" at bounding box center [357, 194] width 271 height 18
type input "Photobooth Strip"
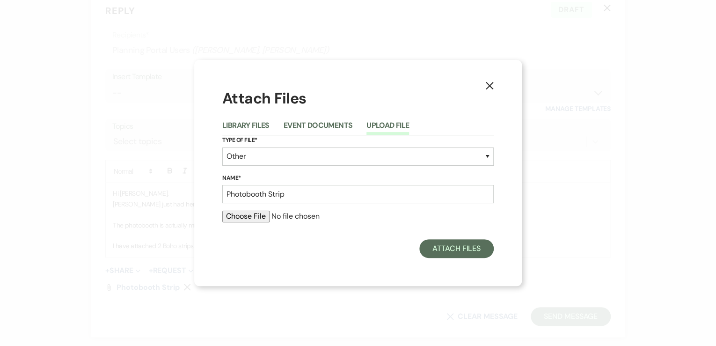
click at [254, 218] on input "file" at bounding box center [357, 216] width 271 height 11
click at [490, 87] on use "button" at bounding box center [489, 85] width 7 height 7
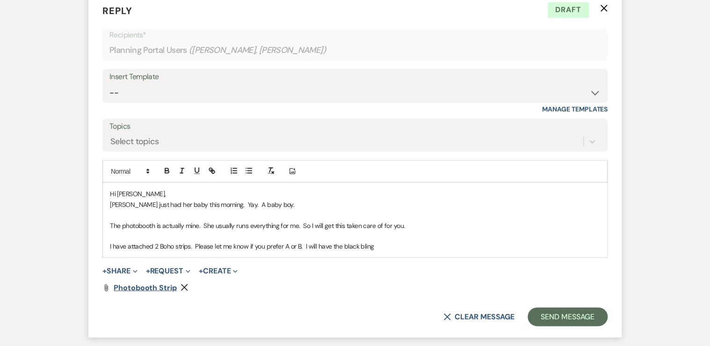
click at [144, 288] on span "Photobooth Strip" at bounding box center [145, 287] width 63 height 10
click at [124, 267] on button "+ Share Expand" at bounding box center [119, 270] width 35 height 7
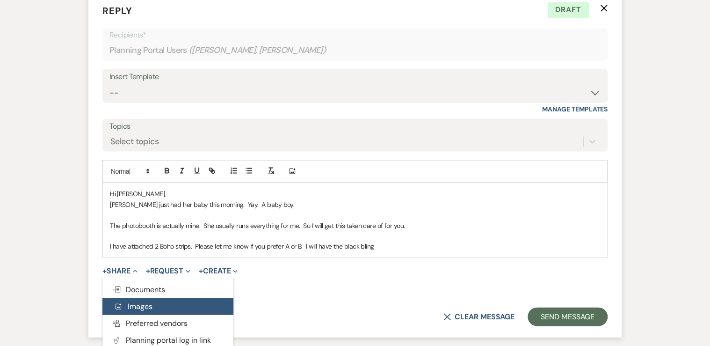
click at [136, 303] on span "Add Photo Images" at bounding box center [133, 306] width 39 height 10
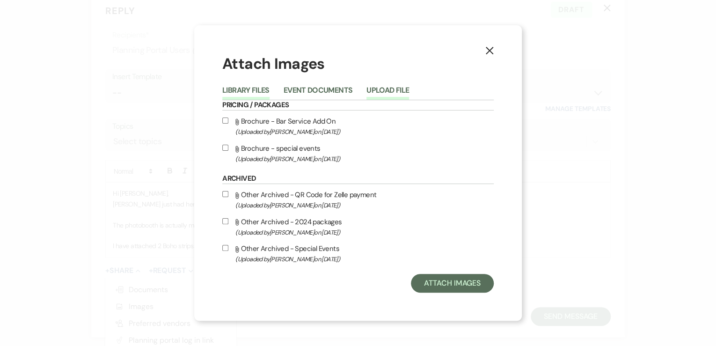
click at [393, 94] on button "Upload File" at bounding box center [387, 93] width 43 height 13
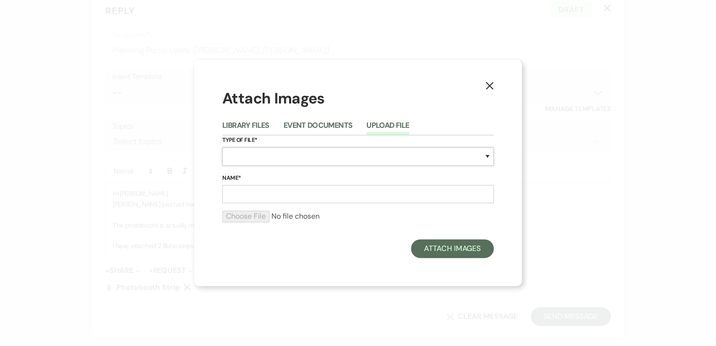
click at [252, 162] on select "Special Event Insurance Vendor Certificate of Insurance Contracts / Rental Agre…" at bounding box center [357, 156] width 271 height 18
click at [250, 160] on select "Special Event Insurance Vendor Certificate of Insurance Contracts / Rental Agre…" at bounding box center [357, 156] width 271 height 18
click at [245, 151] on select "Special Event Insurance Vendor Certificate of Insurance Contracts / Rental Agre…" at bounding box center [357, 156] width 271 height 18
select select "0"
click at [222, 147] on select "Special Event Insurance Vendor Certificate of Insurance Contracts / Rental Agre…" at bounding box center [357, 156] width 271 height 18
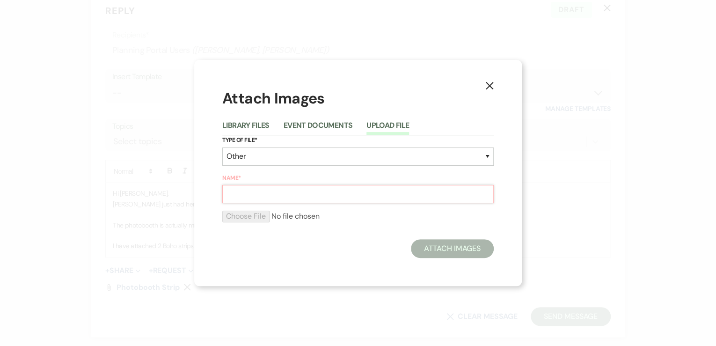
click at [245, 196] on input "Name*" at bounding box center [357, 194] width 271 height 18
type input "Photobooth Strip"
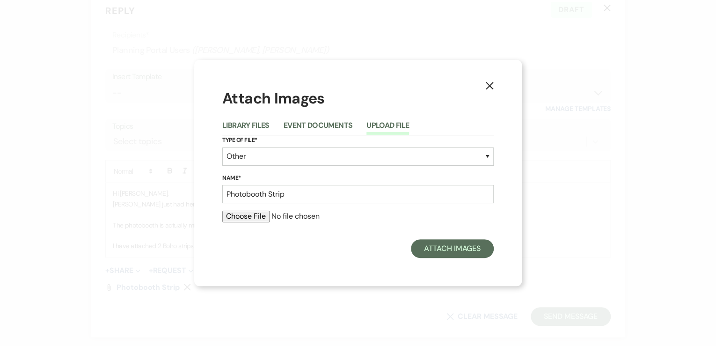
click at [250, 216] on input "file" at bounding box center [357, 216] width 271 height 11
type input "C:\fakepath\[PERSON_NAME]jpg"
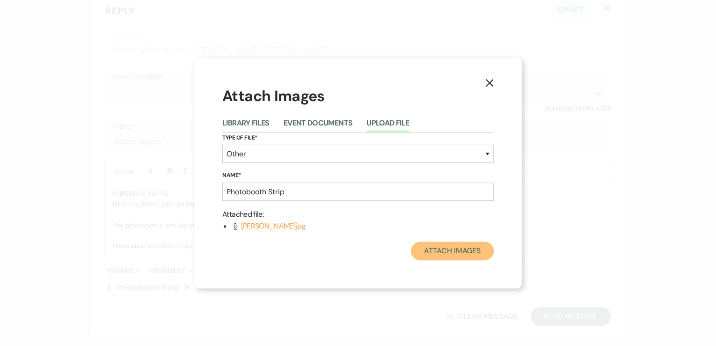
click at [450, 254] on button "Attach Images" at bounding box center [452, 250] width 83 height 19
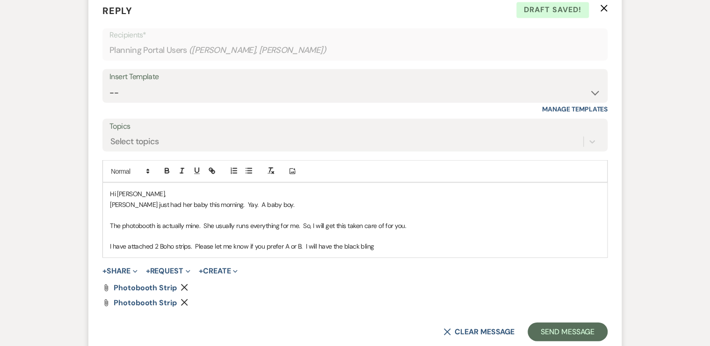
click at [384, 247] on p "I have attached 2 Boho strips. Please let me know if you prefer A or B. I will …" at bounding box center [355, 246] width 490 height 10
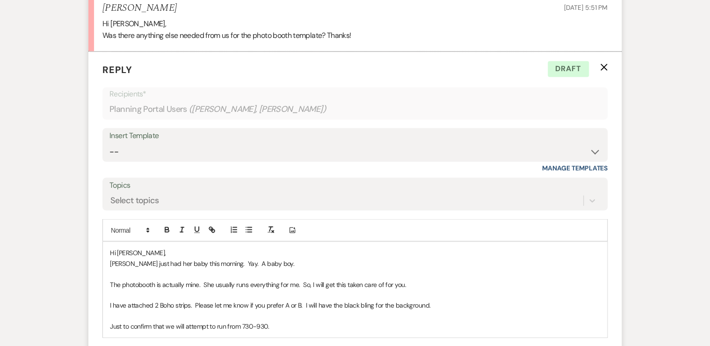
scroll to position [861, 0]
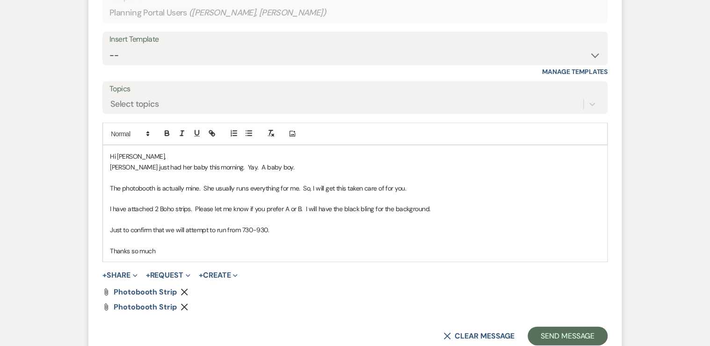
click at [276, 228] on p "Just to confirm that we will attempt to run from 730-930." at bounding box center [355, 229] width 490 height 10
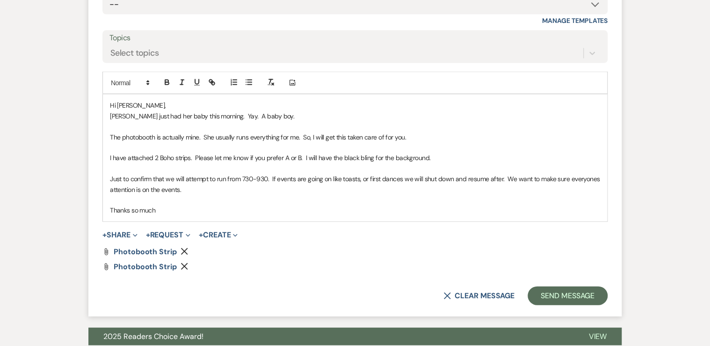
scroll to position [936, 0]
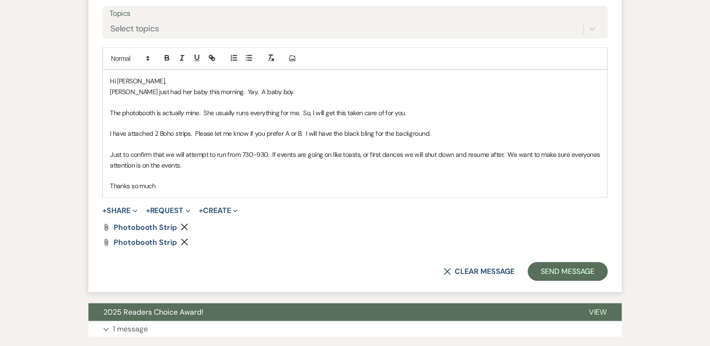
click at [174, 185] on p "Thanks so much" at bounding box center [355, 186] width 490 height 10
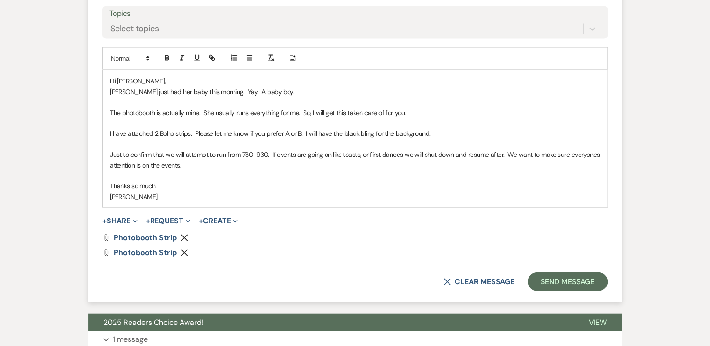
click at [361, 157] on p "Just to confirm that we will attempt to run from 730-930. If events are going o…" at bounding box center [355, 159] width 490 height 21
click at [550, 281] on button "Send Message" at bounding box center [568, 281] width 80 height 19
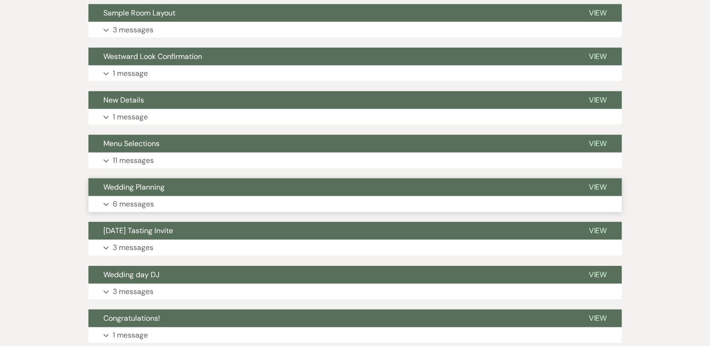
scroll to position [1134, 0]
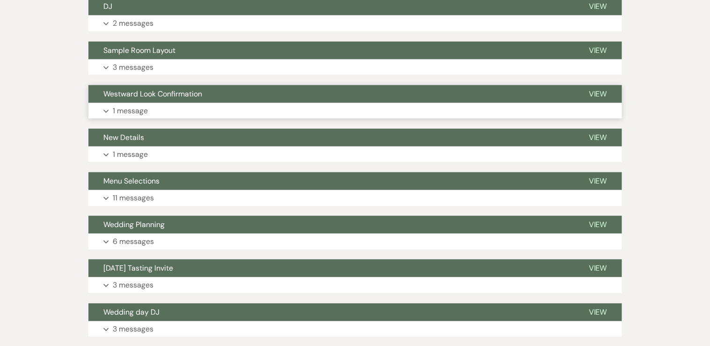
click at [215, 103] on button "Expand 1 message" at bounding box center [354, 111] width 533 height 16
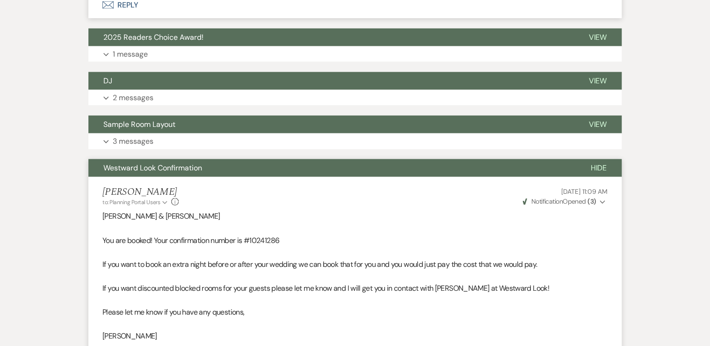
scroll to position [1048, 0]
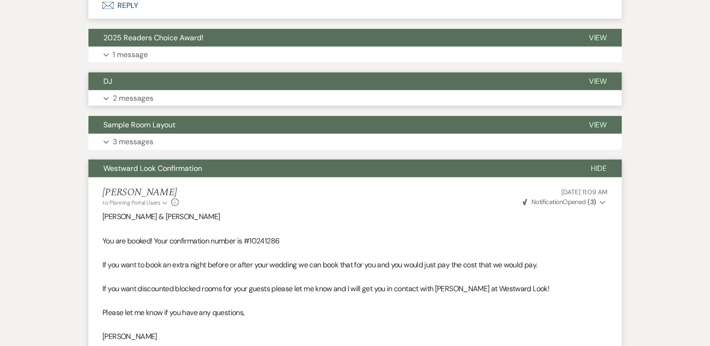
click at [180, 102] on button "Expand 2 messages" at bounding box center [354, 98] width 533 height 16
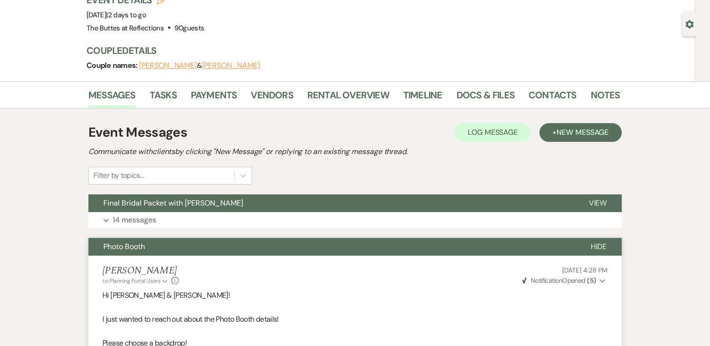
scroll to position [0, 0]
